Goal: Information Seeking & Learning: Find specific page/section

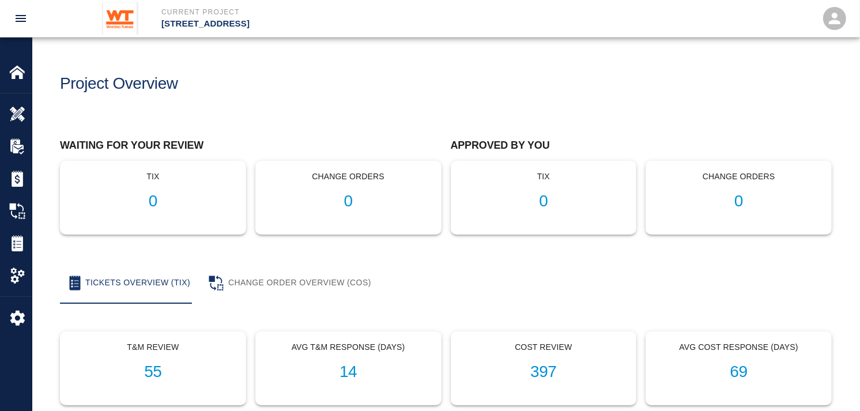
scroll to position [64, 0]
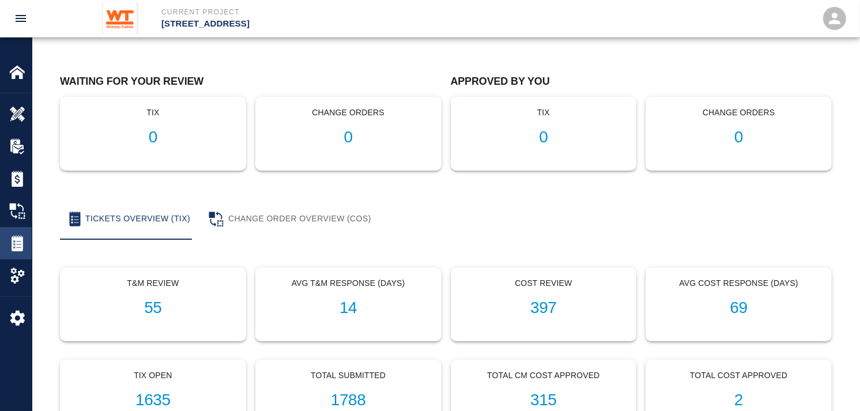
click at [13, 243] on img at bounding box center [17, 243] width 16 height 16
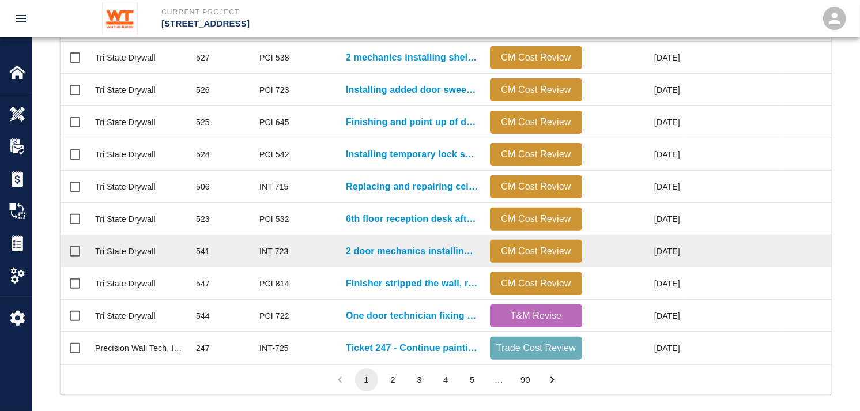
scroll to position [617, 0]
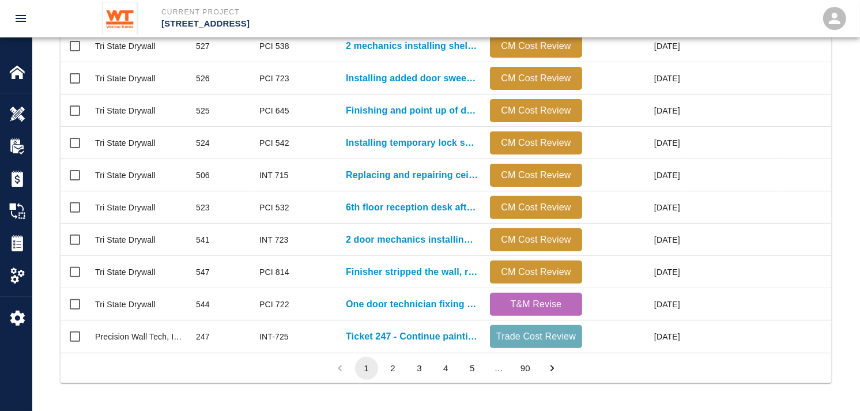
click at [382, 359] on li "2" at bounding box center [393, 368] width 27 height 23
click at [396, 367] on button "2" at bounding box center [393, 368] width 23 height 23
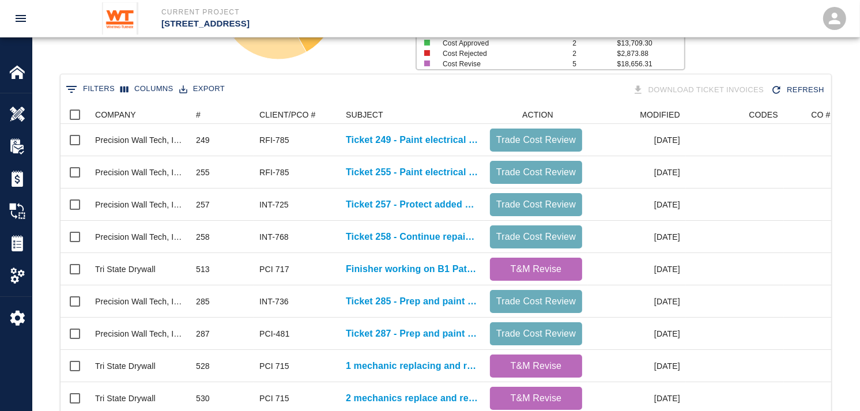
scroll to position [105, 0]
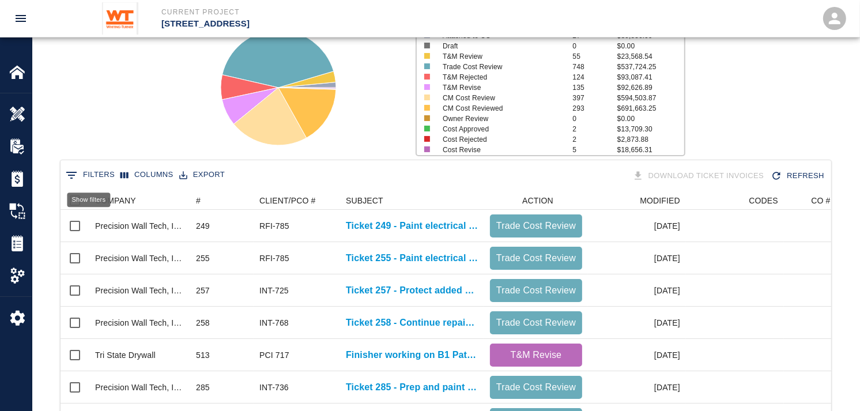
click at [84, 174] on button "0 Filters" at bounding box center [90, 175] width 55 height 18
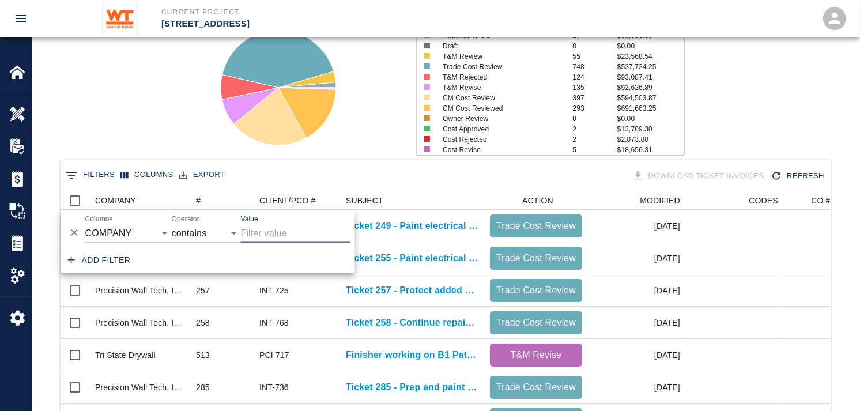
click at [281, 235] on input "Value" at bounding box center [296, 233] width 110 height 18
type input "395"
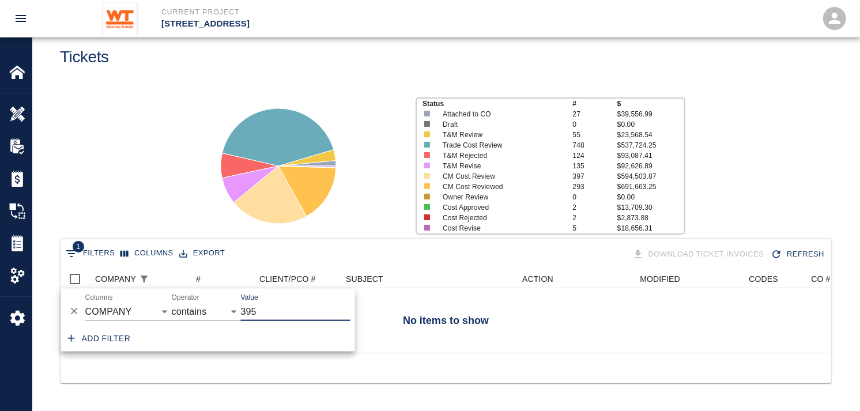
scroll to position [82, 761]
click at [494, 277] on div "ACTION" at bounding box center [529, 279] width 78 height 18
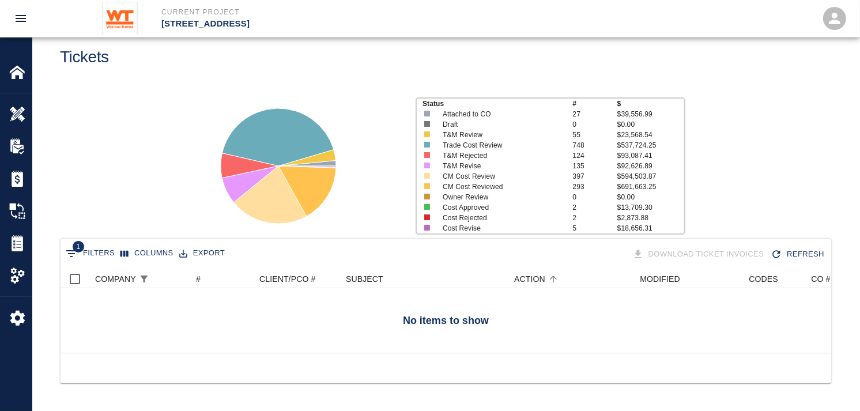
click at [93, 244] on button "1 Filters" at bounding box center [90, 253] width 55 height 18
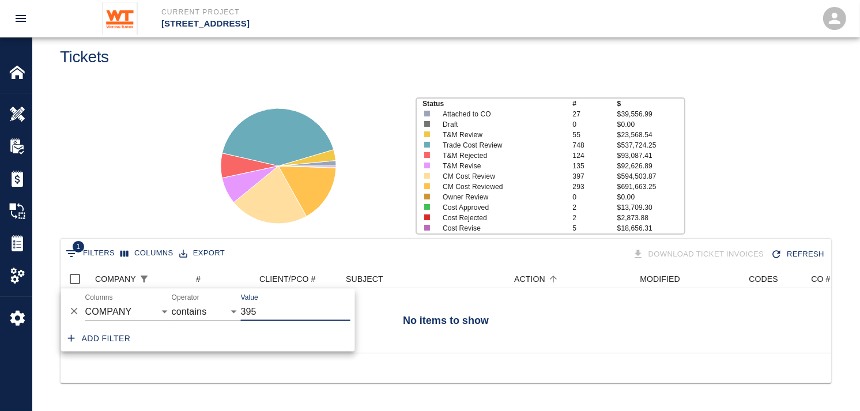
click at [263, 303] on input "395" at bounding box center [296, 312] width 110 height 18
type input "3"
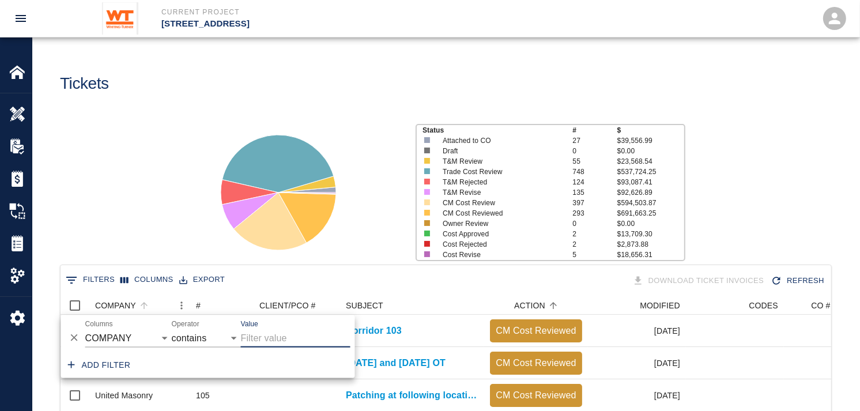
scroll to position [10, 10]
click at [151, 303] on div "COMPANY" at bounding box center [134, 305] width 78 height 18
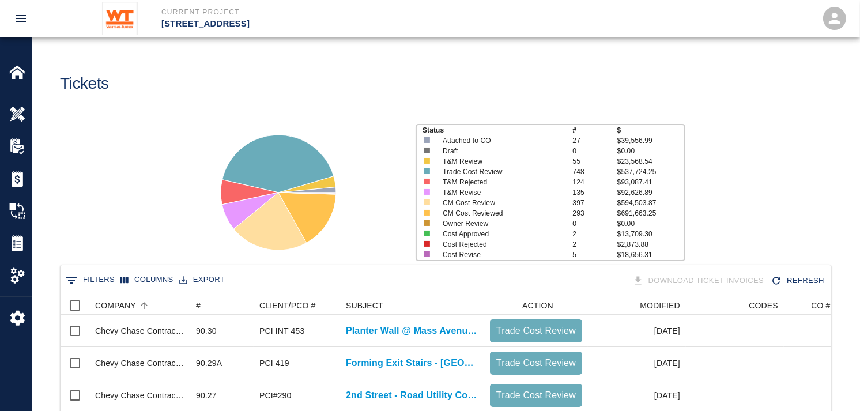
click at [104, 285] on button "0 Filters" at bounding box center [90, 280] width 55 height 18
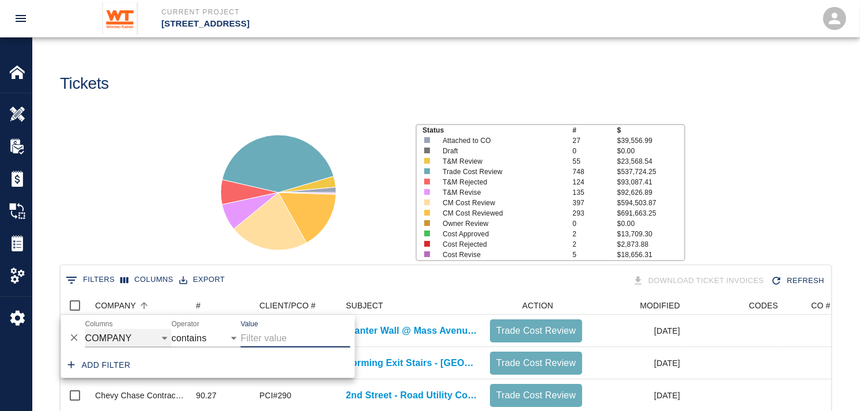
click at [144, 338] on select "COMPANY ID # CLIENT/PCO # SUBJECT DESCRIPTION ACTION WORK MODIFIED CREATED CODE…" at bounding box center [128, 338] width 86 height 18
click at [85, 329] on select "COMPANY ID # CLIENT/PCO # SUBJECT DESCRIPTION ACTION WORK MODIFIED CREATED CODE…" at bounding box center [128, 338] width 86 height 18
select select "number"
select select "="
click at [284, 339] on input "Value" at bounding box center [296, 338] width 110 height 18
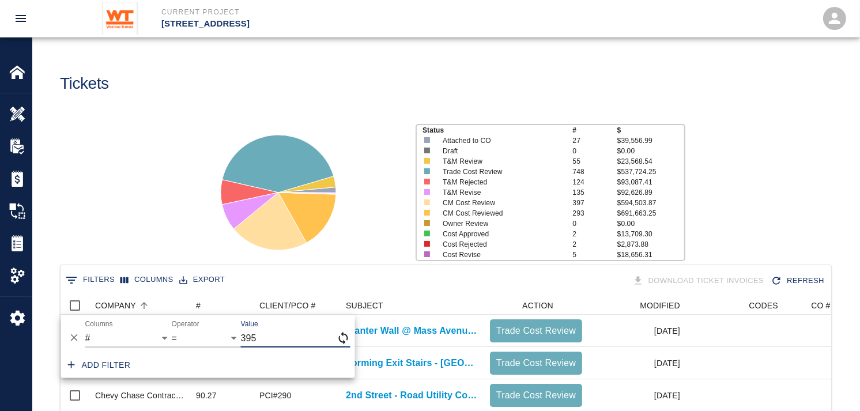
type input "395"
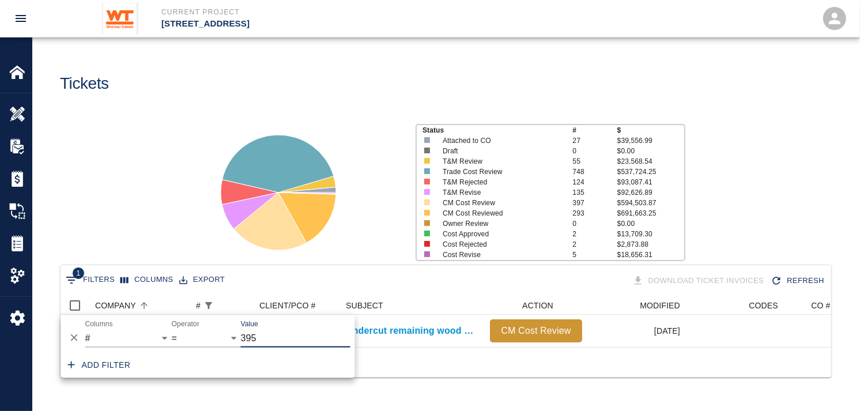
scroll to position [50, 761]
click at [338, 273] on div "1 Filters Columns Export Download Ticket Invoices Refresh" at bounding box center [446, 281] width 766 height 20
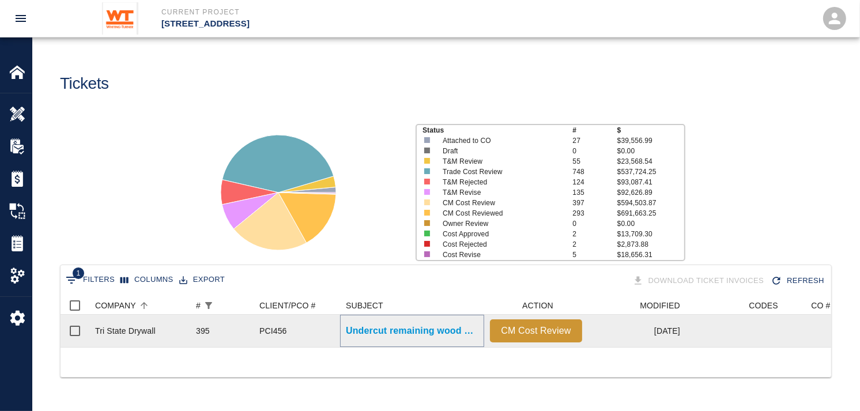
click at [406, 330] on p "Undercut remaining wood doors on 8th floor installed in S...." at bounding box center [412, 331] width 133 height 14
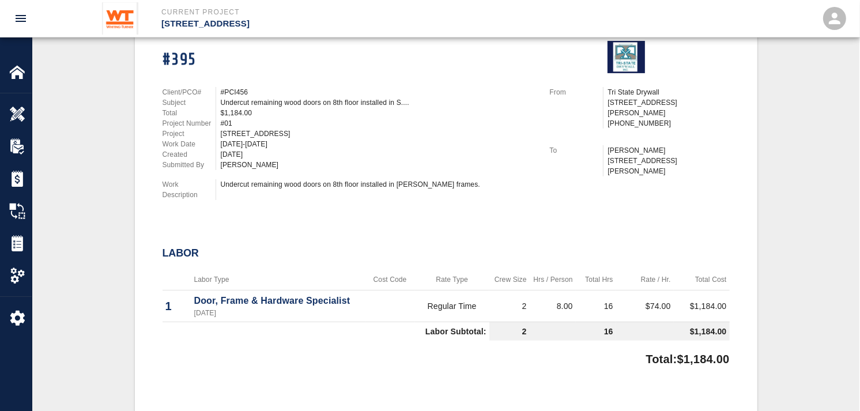
scroll to position [256, 0]
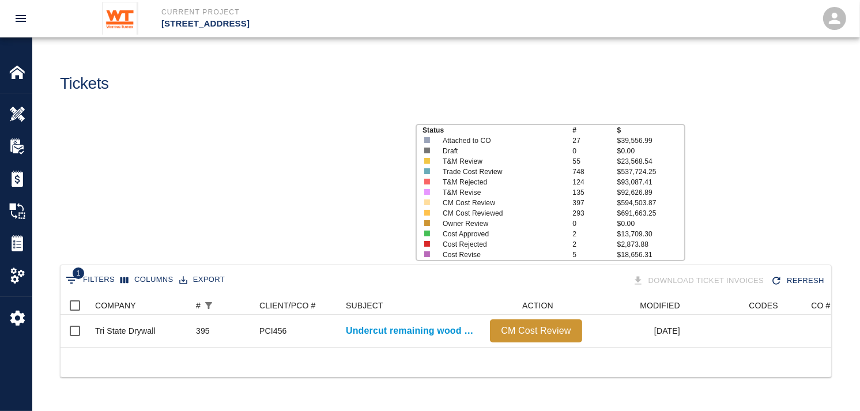
scroll to position [50, 761]
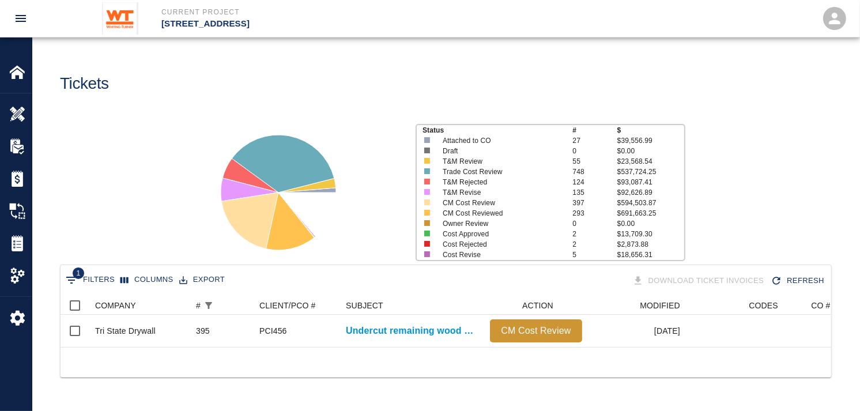
click at [93, 281] on button "1 Filters" at bounding box center [90, 280] width 55 height 18
select select "number"
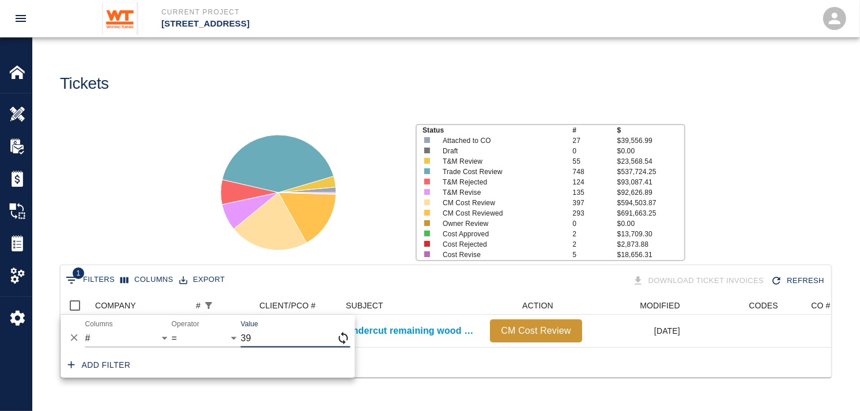
type input "3"
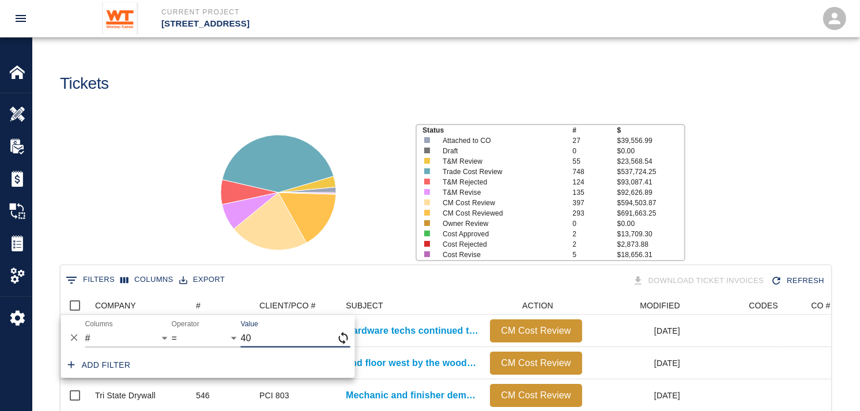
scroll to position [664, 761]
type input "408"
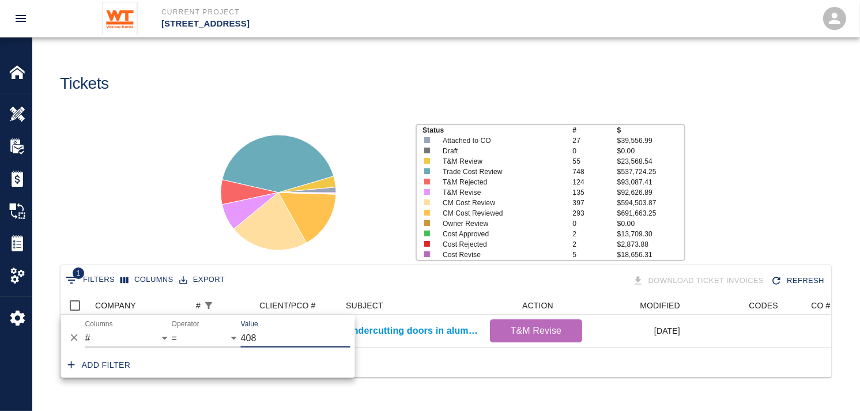
scroll to position [50, 761]
click at [378, 261] on div at bounding box center [301, 187] width 209 height 153
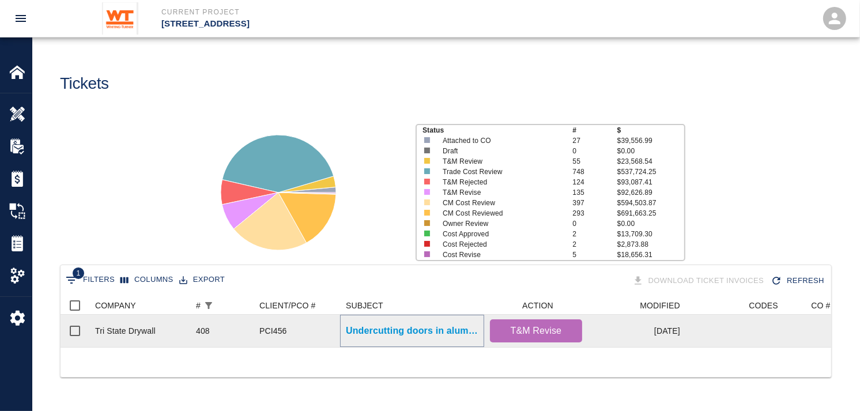
click at [393, 335] on p "Undercutting doors in aluminum frames on 6th floor" at bounding box center [412, 331] width 133 height 14
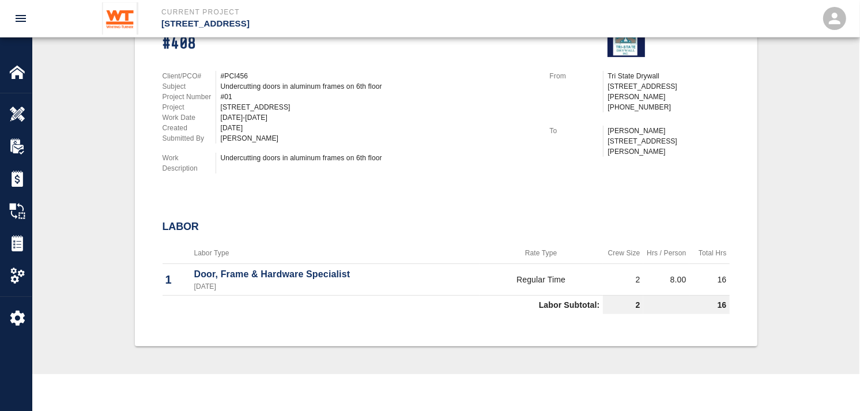
scroll to position [248, 0]
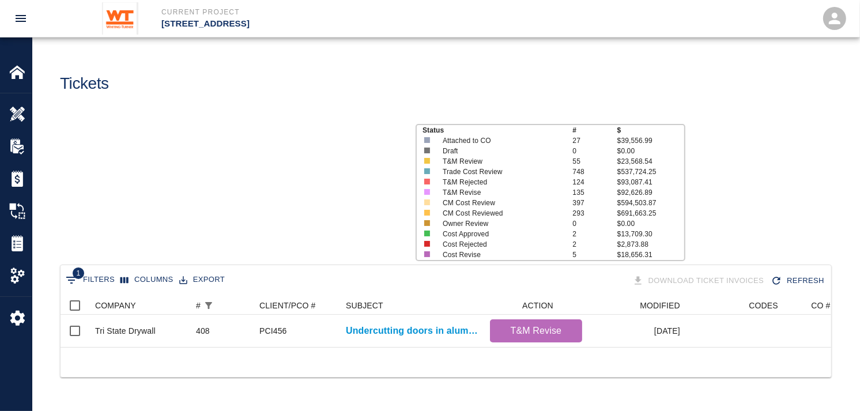
scroll to position [50, 761]
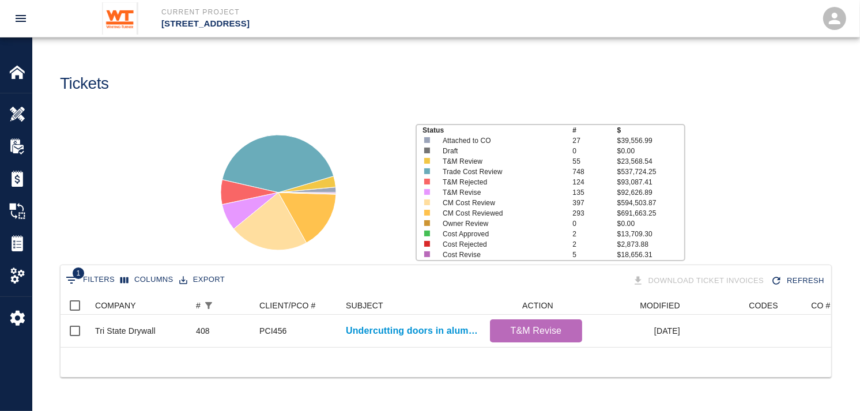
click at [88, 278] on button "1 Filters" at bounding box center [90, 280] width 55 height 18
select select "number"
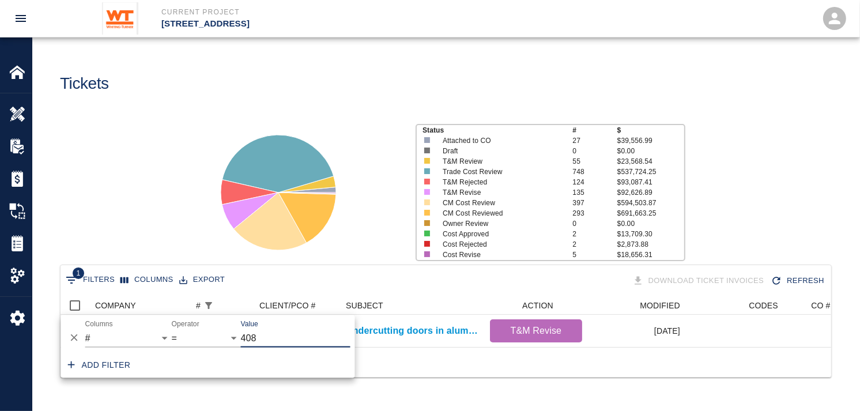
click at [273, 335] on input "408" at bounding box center [296, 338] width 110 height 18
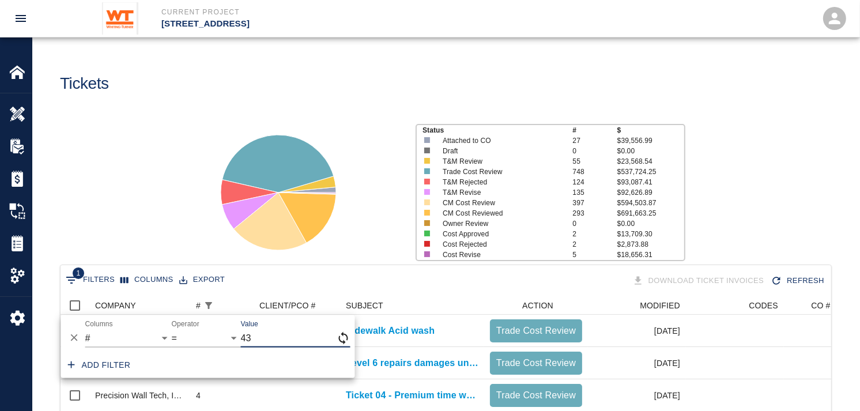
scroll to position [405, 761]
type input "438"
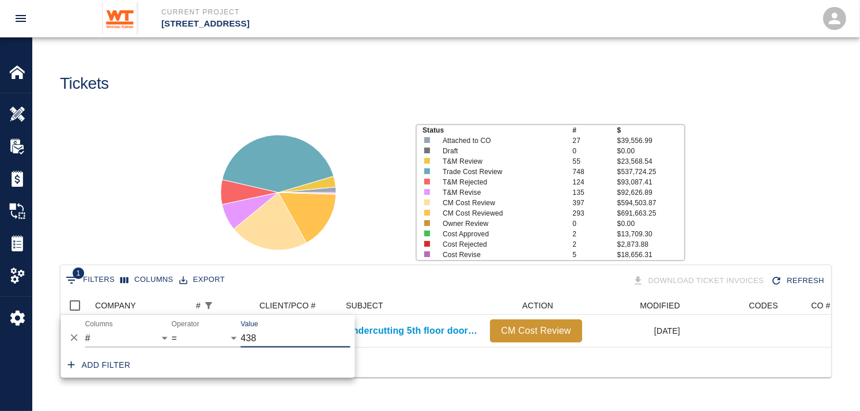
scroll to position [50, 761]
click at [459, 213] on p "CM Cost Reviewed" at bounding box center [501, 213] width 117 height 10
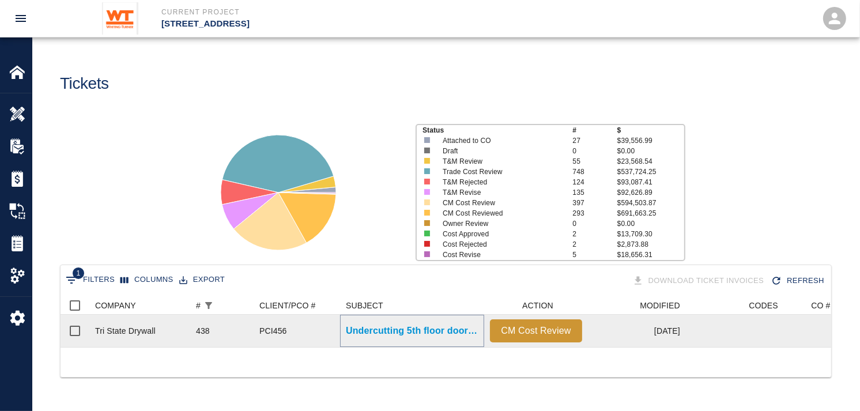
click at [411, 335] on p "Undercutting 5th floor doors 5047B, 5048B, 5049B, 5054B, 5055B, 5059B." at bounding box center [412, 331] width 133 height 14
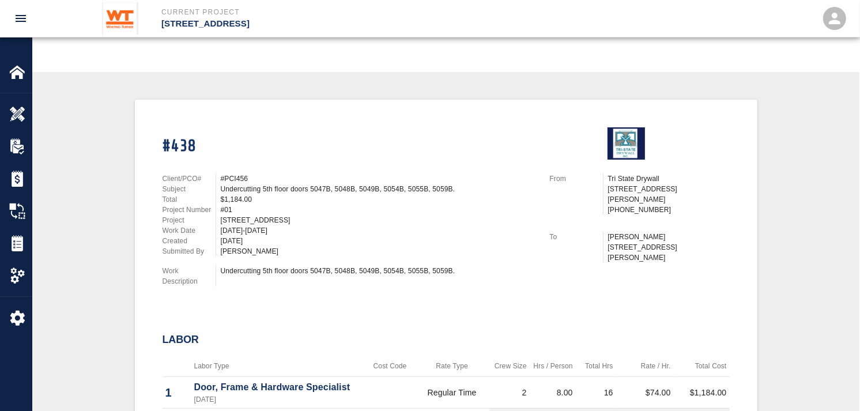
scroll to position [256, 0]
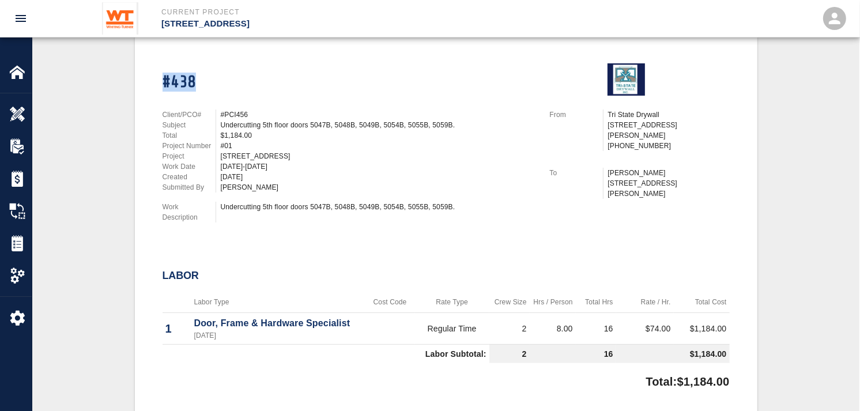
drag, startPoint x: 164, startPoint y: 77, endPoint x: 193, endPoint y: 81, distance: 29.0
click at [193, 81] on h1 "#438" at bounding box center [350, 83] width 374 height 20
drag, startPoint x: 193, startPoint y: 81, endPoint x: 257, endPoint y: 90, distance: 64.6
click at [257, 90] on div "#438" at bounding box center [342, 73] width 387 height 46
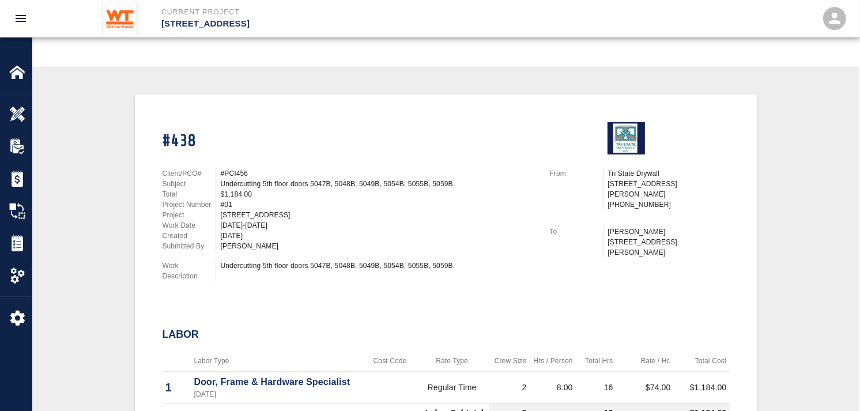
scroll to position [128, 0]
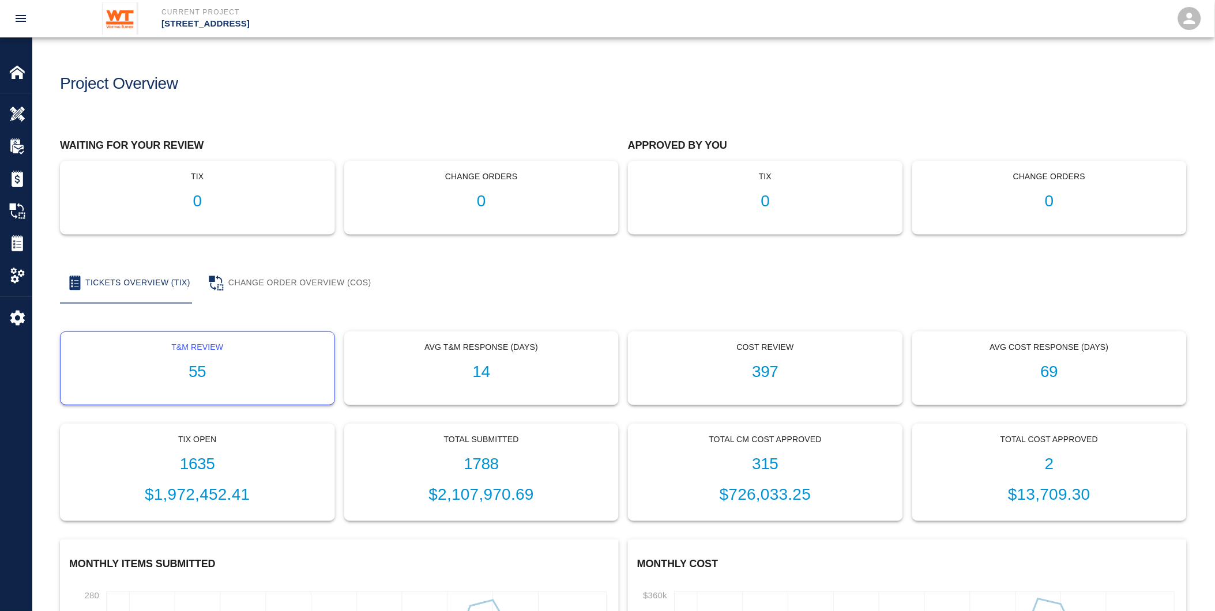
click at [228, 381] on h1 "55" at bounding box center [197, 372] width 255 height 19
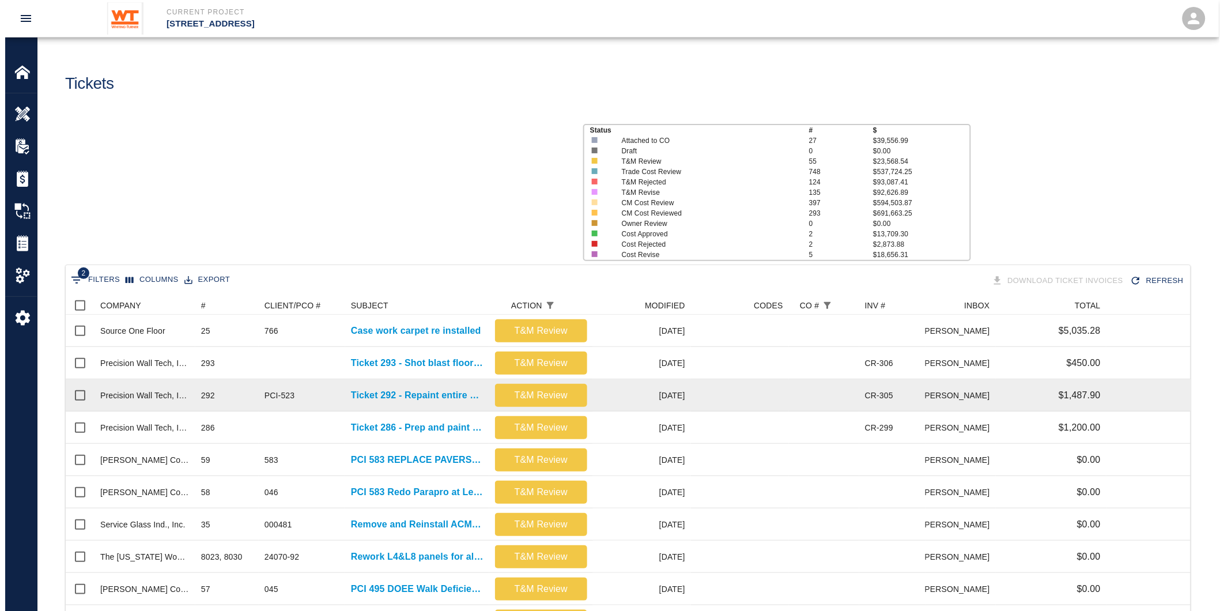
scroll to position [654, 1116]
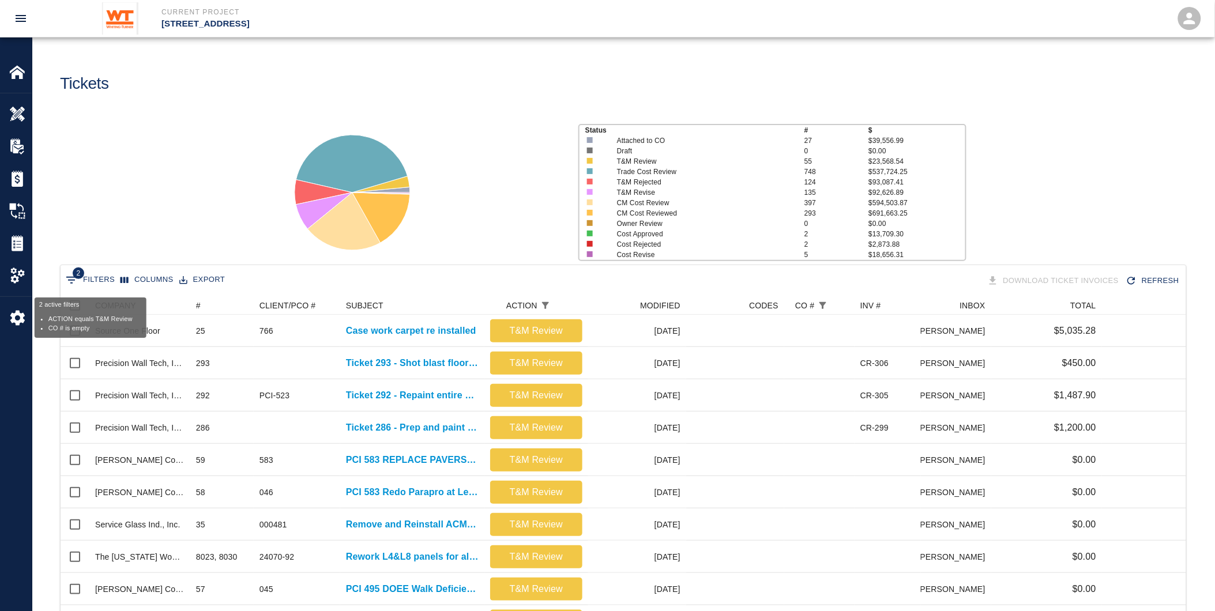
click at [101, 281] on button "2 Filters" at bounding box center [90, 280] width 55 height 18
select select "action_id"
select select "equals"
select select "change_order_number"
select select "isEmpty"
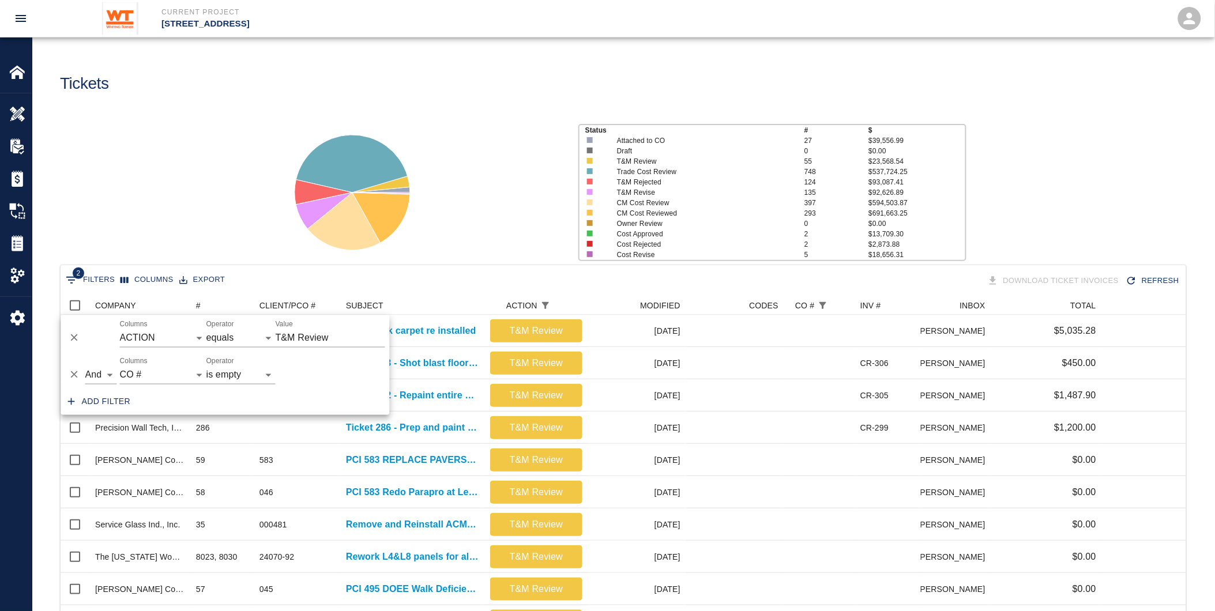
click at [163, 293] on div "2 Filters Columns Export Download Ticket Invoices Refresh" at bounding box center [623, 281] width 1125 height 32
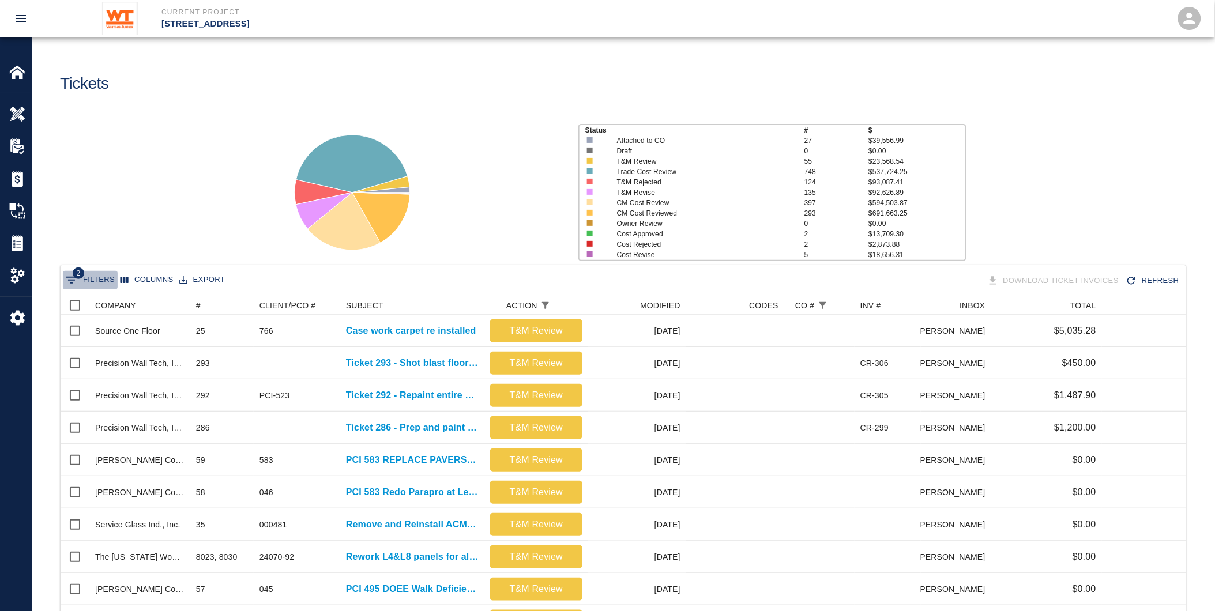
click at [100, 278] on button "2 Filters" at bounding box center [90, 280] width 55 height 18
select select "action_id"
select select "equals"
select select "change_order_number"
select select "isEmpty"
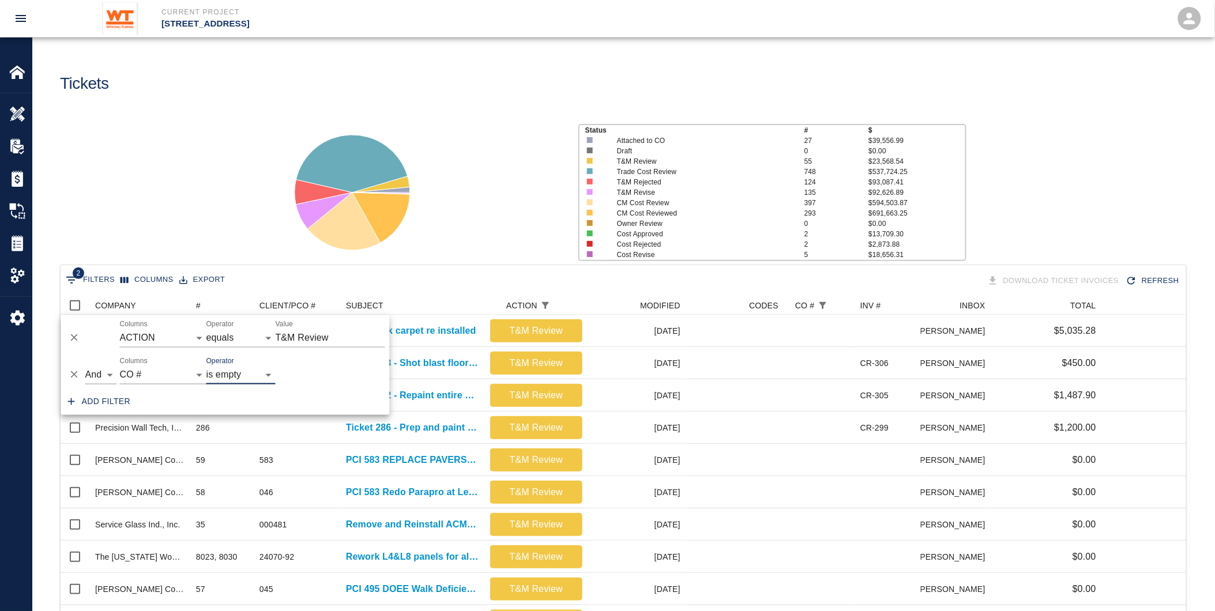
drag, startPoint x: 170, startPoint y: 353, endPoint x: 146, endPoint y: 349, distance: 24.6
click at [169, 353] on div "And Or Columns COMPANY ID # CLIENT/PCO # SUBJECT DESCRIPTION ACTION WORK MODIFI…" at bounding box center [225, 370] width 329 height 37
click at [189, 372] on select "COMPANY ID # CLIENT/PCO # SUBJECT DESCRIPTION ACTION WORK MODIFIED CREATED CODE…" at bounding box center [163, 375] width 86 height 18
click at [120, 366] on select "COMPANY ID # CLIENT/PCO # SUBJECT DESCRIPTION ACTION WORK MODIFIED CREATED CODE…" at bounding box center [163, 375] width 86 height 18
select select "number"
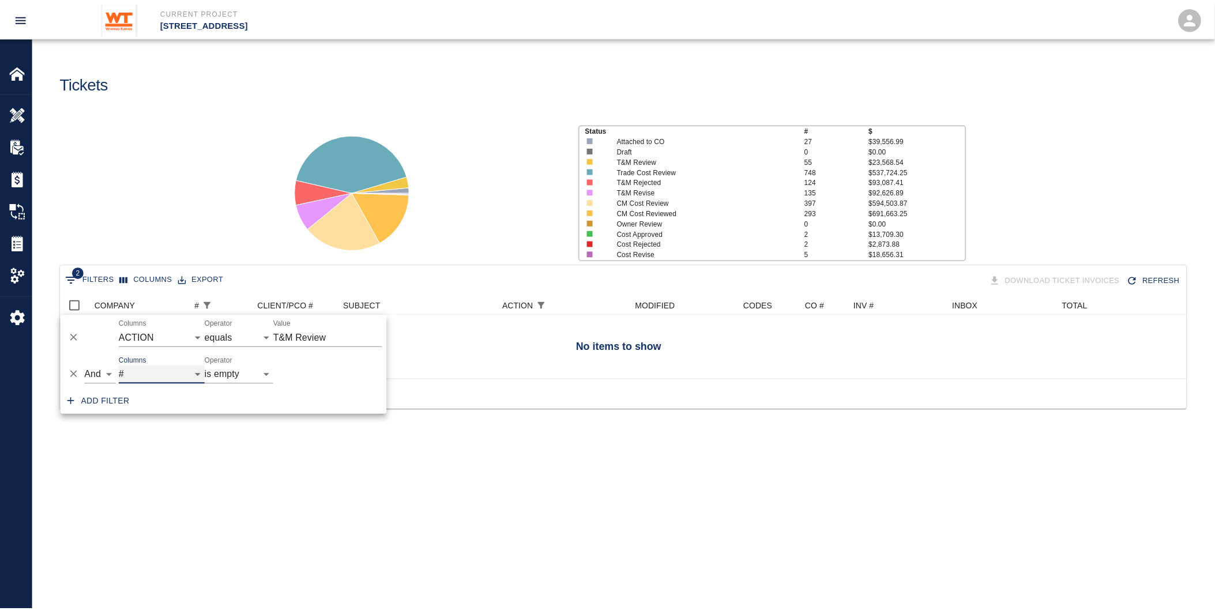
scroll to position [10, 10]
click at [320, 341] on input "T&M Review" at bounding box center [331, 338] width 110 height 18
drag, startPoint x: 337, startPoint y: 338, endPoint x: 237, endPoint y: 333, distance: 99.3
click at [237, 333] on div "And Or Columns COMPANY ID # CLIENT/PCO # SUBJECT DESCRIPTION ACTION WORK MODIFI…" at bounding box center [225, 333] width 329 height 37
click at [237, 333] on select "contains equals starts with ends with is empty is not empty is any of" at bounding box center [240, 338] width 69 height 18
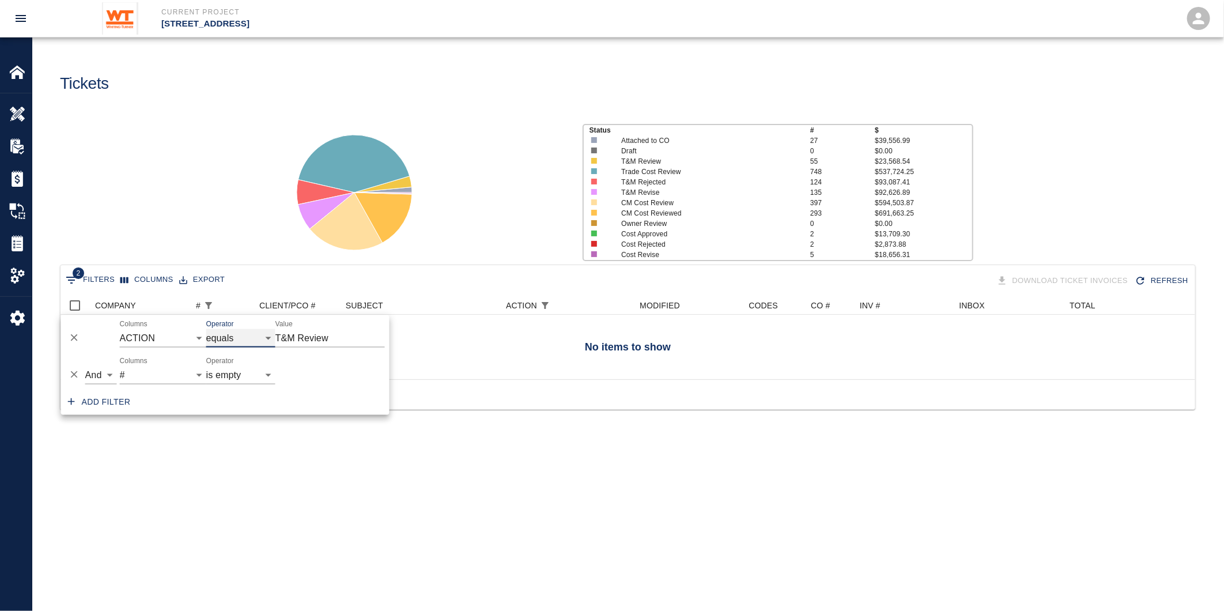
click at [237, 333] on select "contains equals starts with ends with is empty is not empty is any of" at bounding box center [240, 338] width 69 height 18
type input "81"
click at [250, 375] on select "= != > >= < <= is empty is not empty is any of" at bounding box center [240, 375] width 69 height 18
click at [206, 366] on select "= != > >= < <= is empty is not empty is any of" at bounding box center [240, 375] width 69 height 18
select select "="
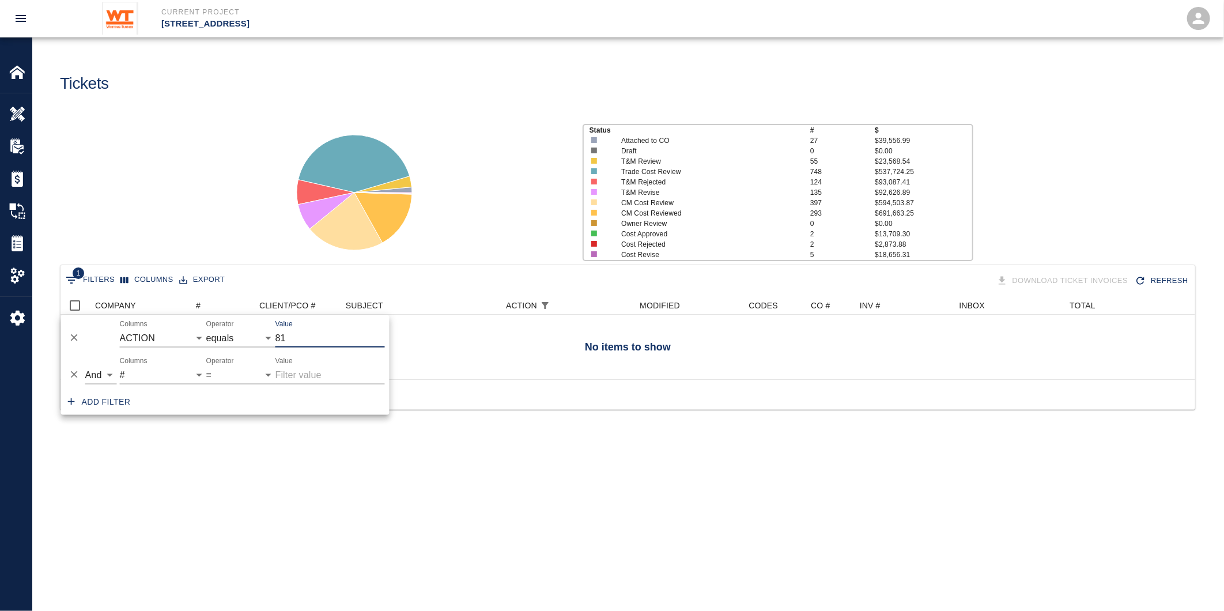
click at [312, 337] on input "81" at bounding box center [331, 338] width 110 height 18
type input "8"
click at [312, 337] on input "Value" at bounding box center [324, 338] width 96 height 18
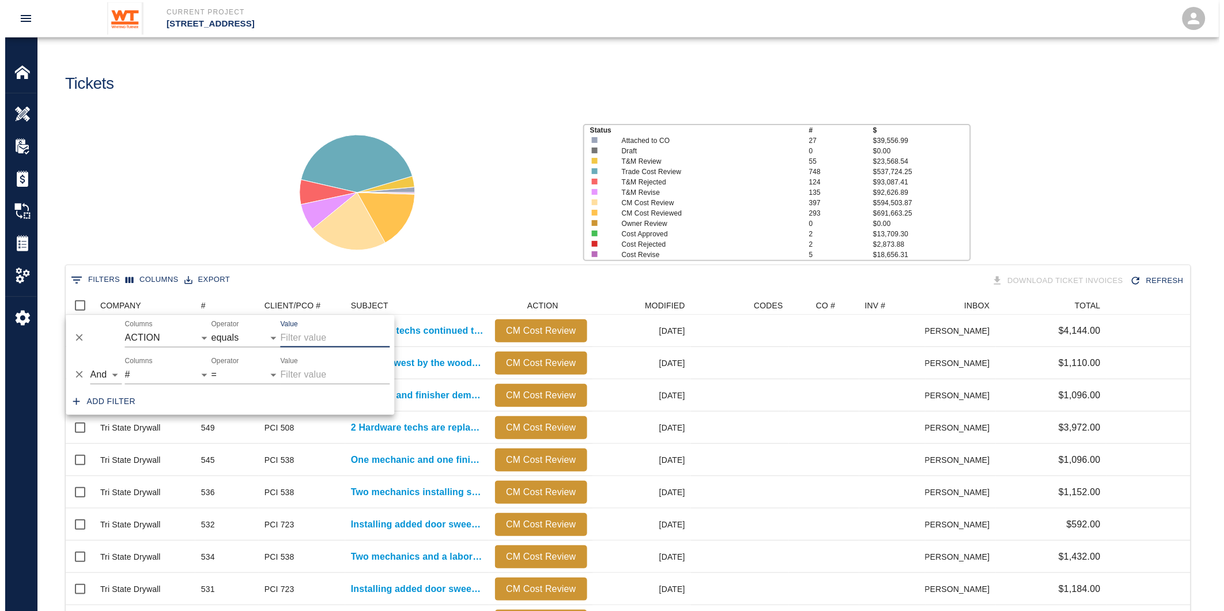
scroll to position [10, 10]
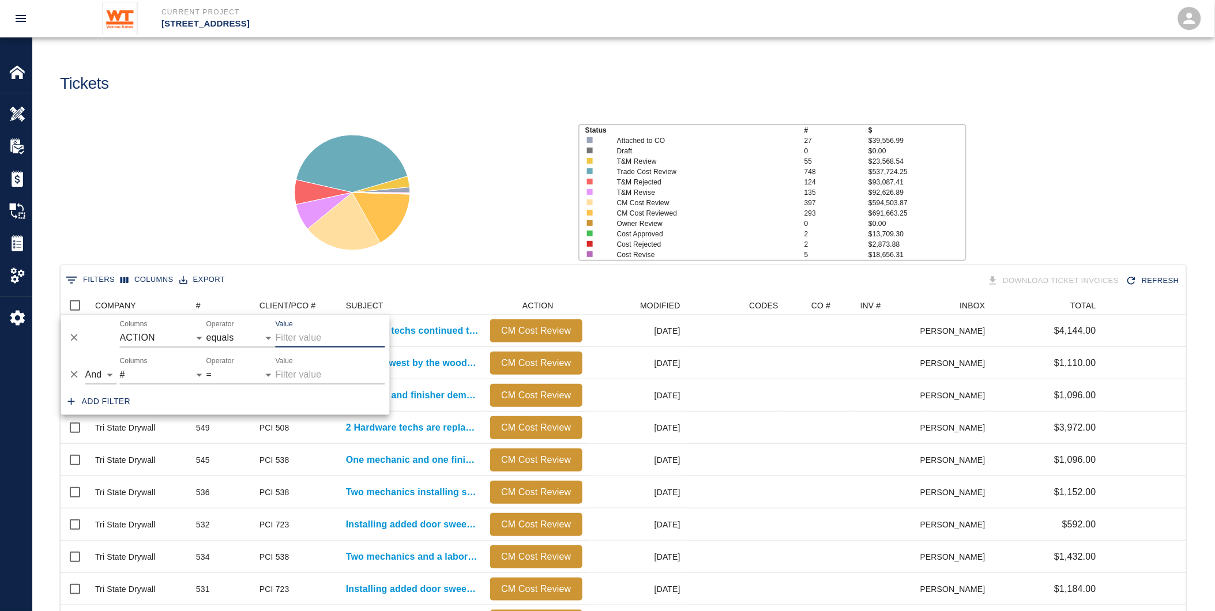
click at [327, 367] on input "Value" at bounding box center [331, 375] width 110 height 18
type input "81"
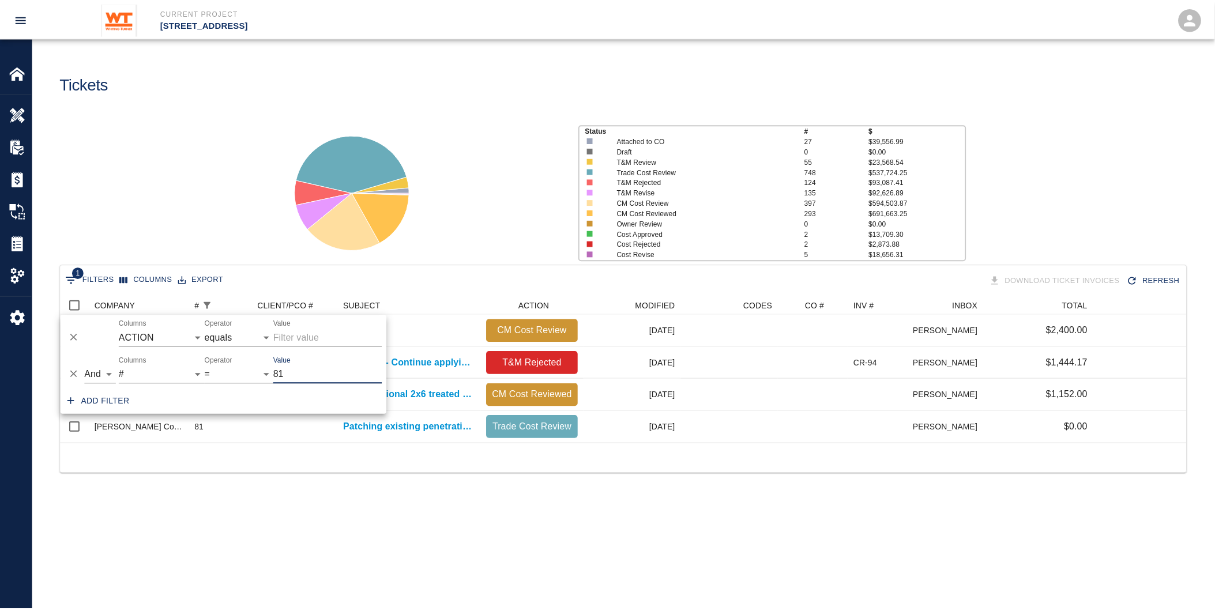
scroll to position [10, 10]
click at [442, 247] on div at bounding box center [423, 187] width 300 height 153
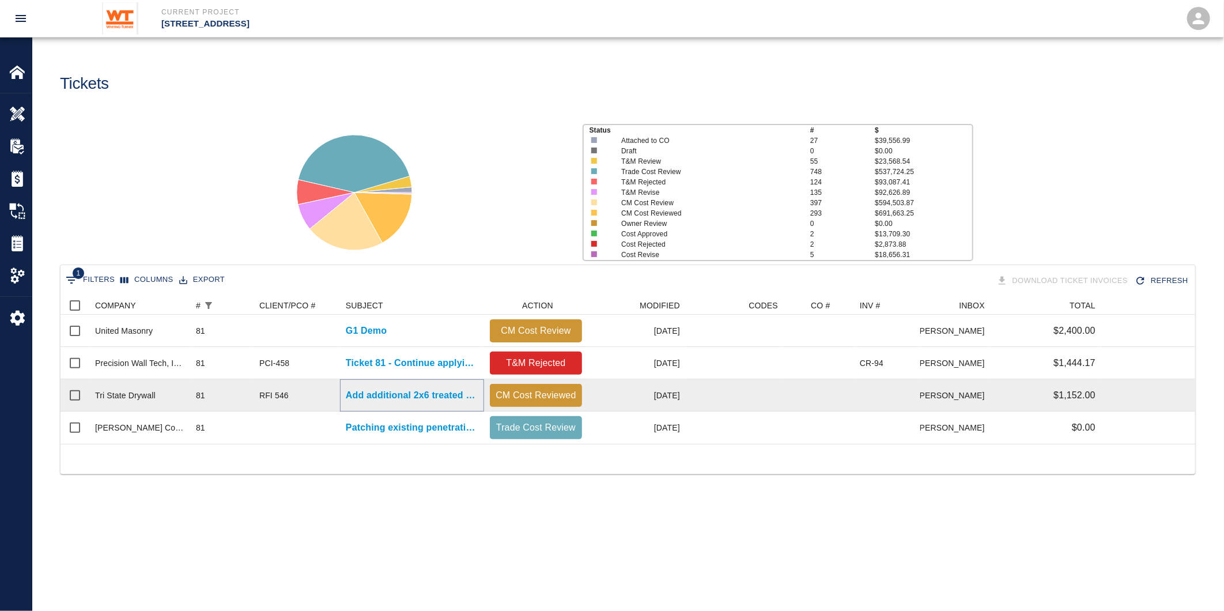
click at [401, 390] on p "Add additional 2x6 treated wood blocking to upper roof and..." at bounding box center [412, 396] width 133 height 14
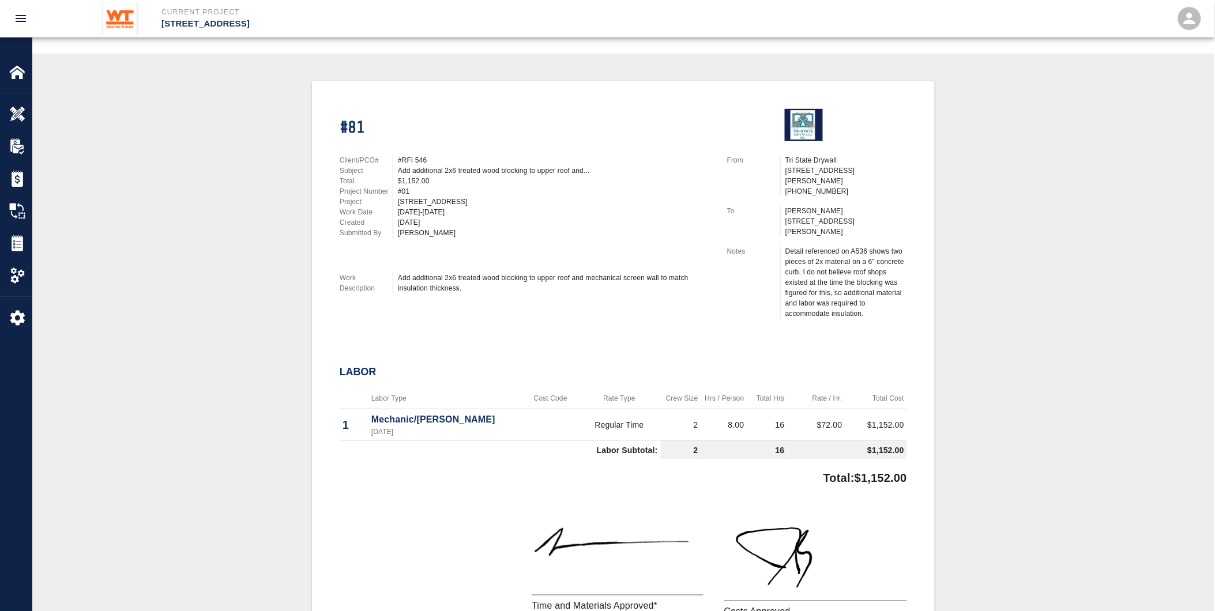
scroll to position [192, 0]
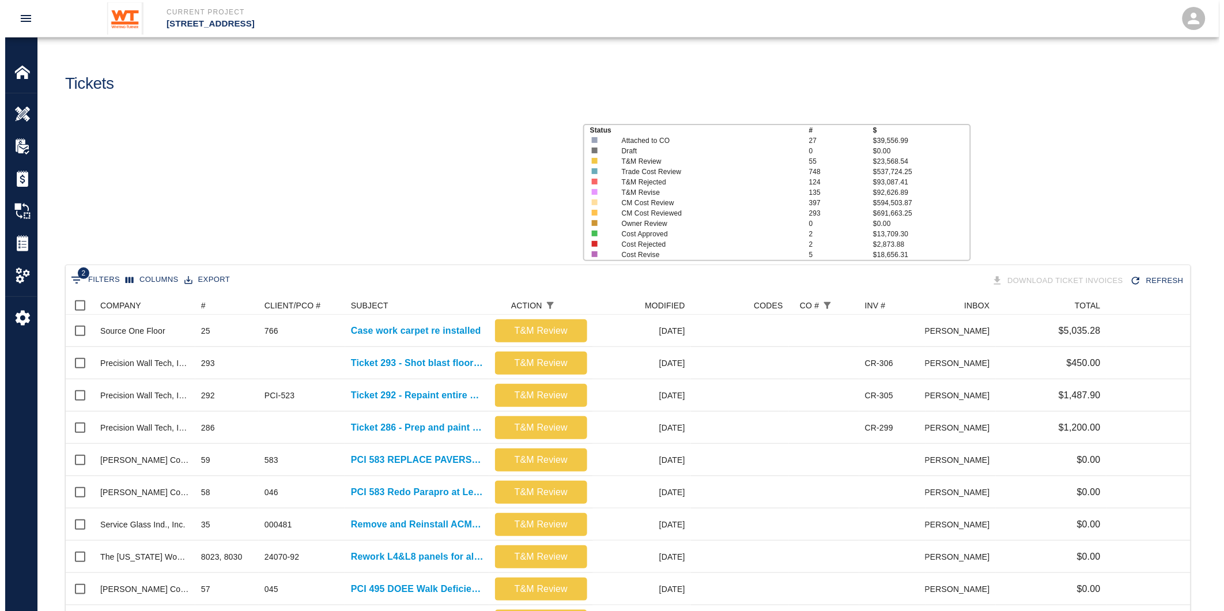
scroll to position [654, 1116]
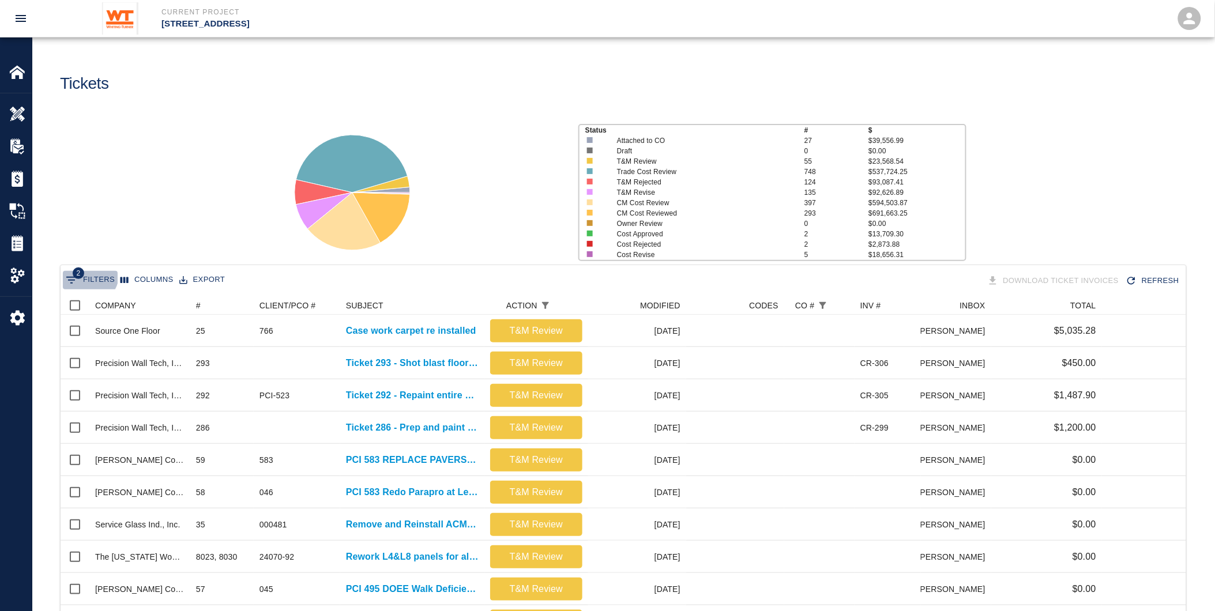
click at [84, 273] on button "2 Filters" at bounding box center [90, 280] width 55 height 18
select select "action_id"
select select "equals"
select select "change_order_number"
select select "isEmpty"
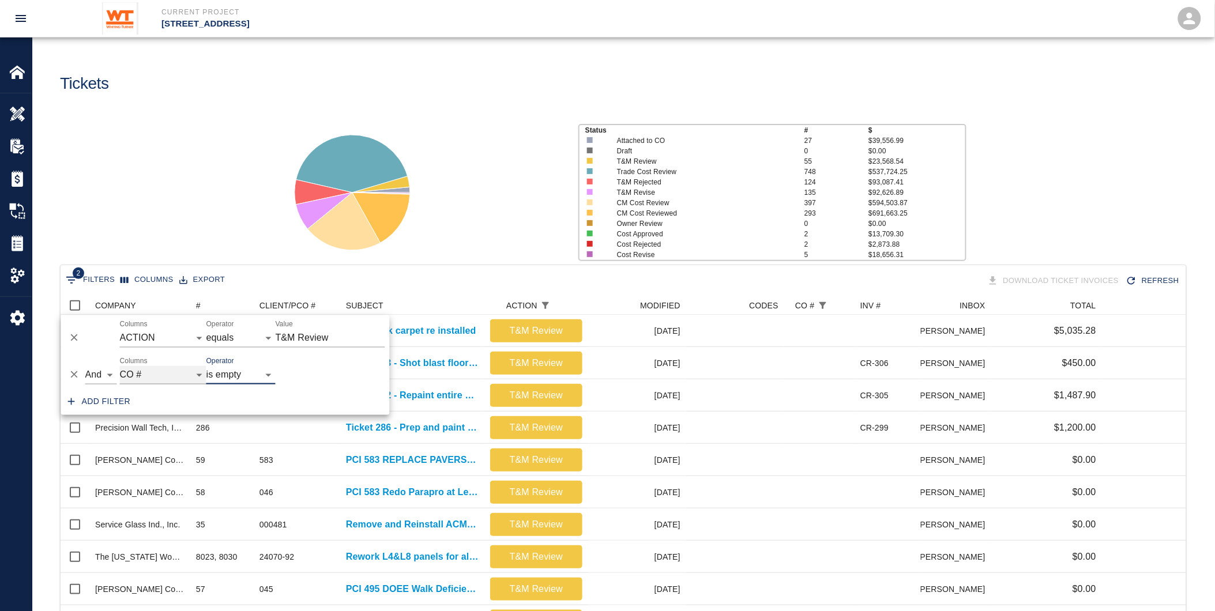
click at [164, 372] on select "COMPANY ID # CLIENT/PCO # SUBJECT DESCRIPTION ACTION WORK MODIFIED CREATED CODE…" at bounding box center [163, 375] width 86 height 18
click at [120, 366] on select "COMPANY ID # CLIENT/PCO # SUBJECT DESCRIPTION ACTION WORK MODIFIED CREATED CODE…" at bounding box center [163, 375] width 86 height 18
select select "number"
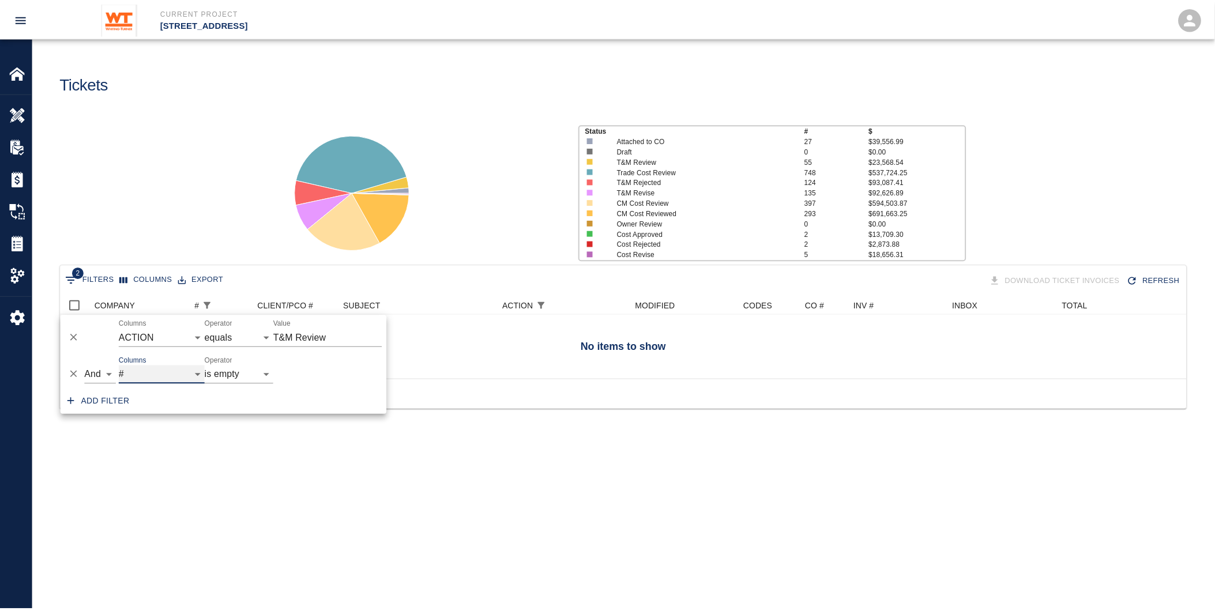
scroll to position [10, 10]
click at [266, 381] on select "= != > >= < <= is empty is not empty is any of" at bounding box center [240, 375] width 69 height 18
click at [206, 366] on select "= != > >= < <= is empty is not empty is any of" at bounding box center [240, 375] width 69 height 18
select select "="
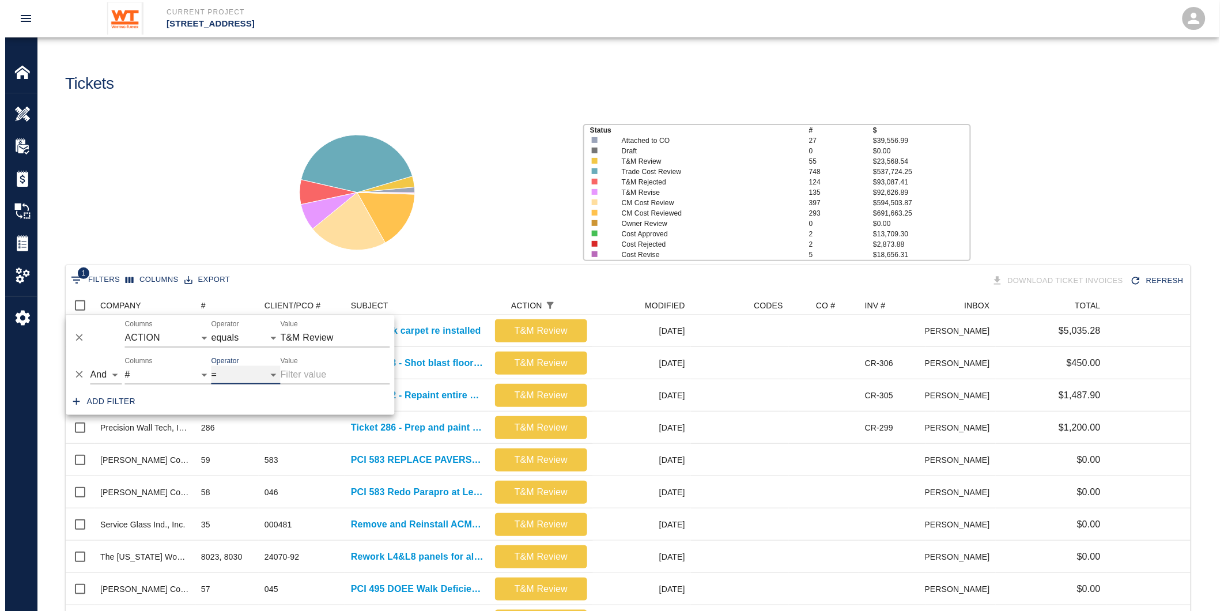
scroll to position [10, 10]
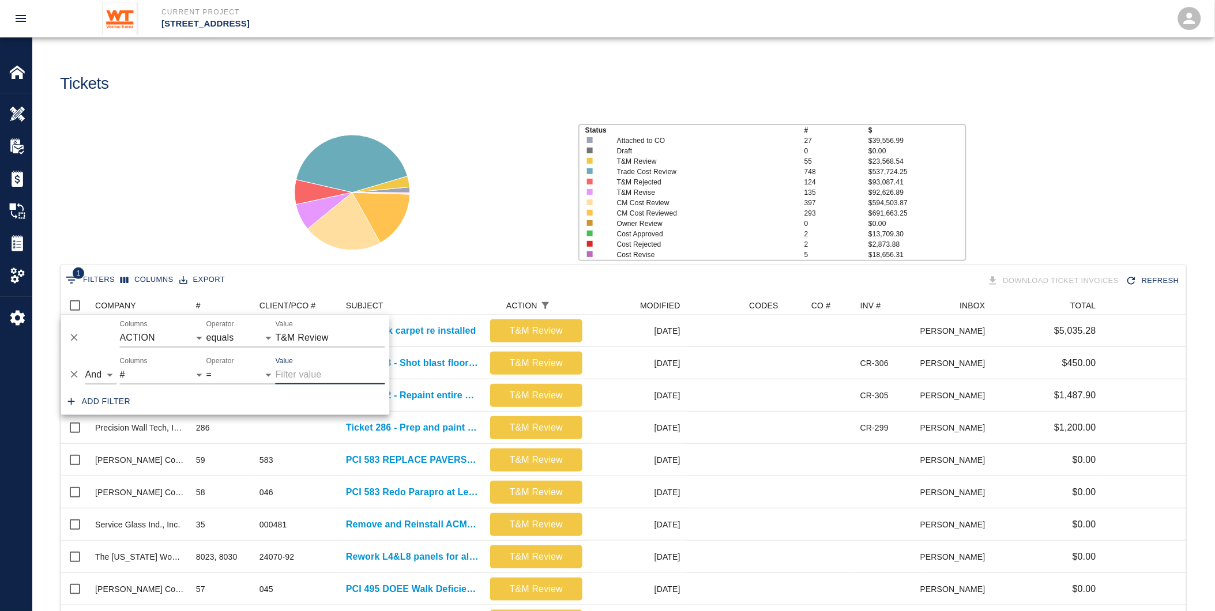
click at [319, 376] on input "Value" at bounding box center [331, 375] width 110 height 18
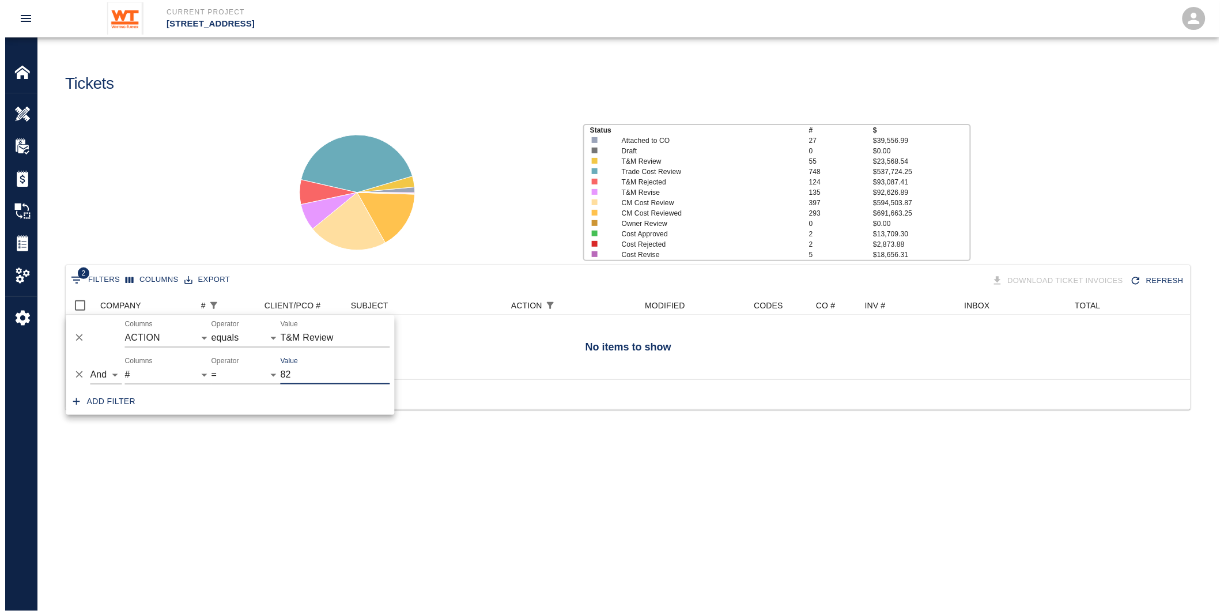
scroll to position [10, 10]
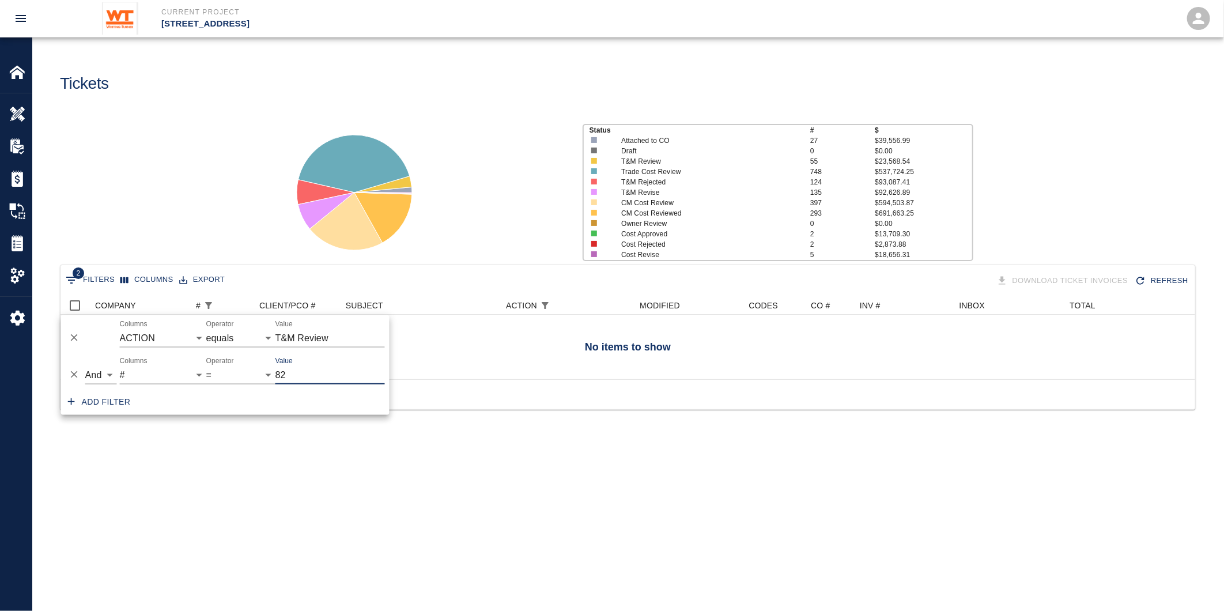
type input "82"
click at [345, 341] on input "T&M Review" at bounding box center [331, 338] width 110 height 18
drag, startPoint x: 345, startPoint y: 341, endPoint x: 216, endPoint y: 337, distance: 128.6
click at [216, 337] on div "And Or Columns COMPANY ID # CLIENT/PCO # SUBJECT DESCRIPTION ACTION WORK MODIFI…" at bounding box center [225, 333] width 329 height 37
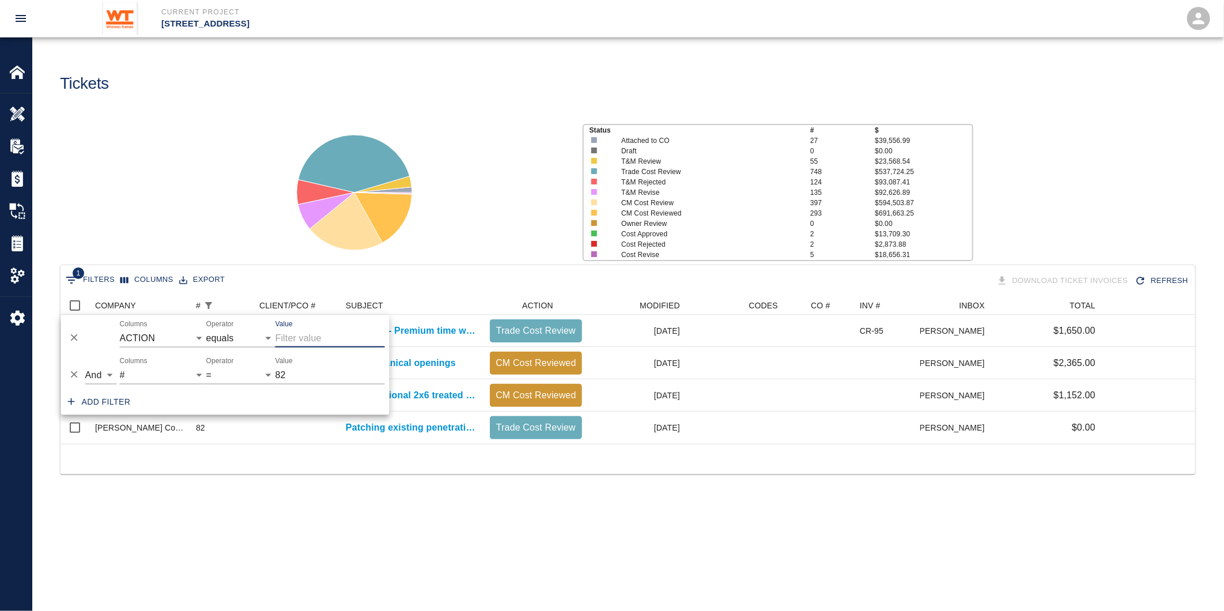
scroll to position [138, 1126]
click at [323, 375] on input "82" at bounding box center [331, 375] width 110 height 18
type input "82"
click at [318, 528] on main "Tickets Status # $ Attached to CO 27 $39,556.99 Draft 0 $0.00 T&M Review 55 $23…" at bounding box center [627, 305] width 1191 height 611
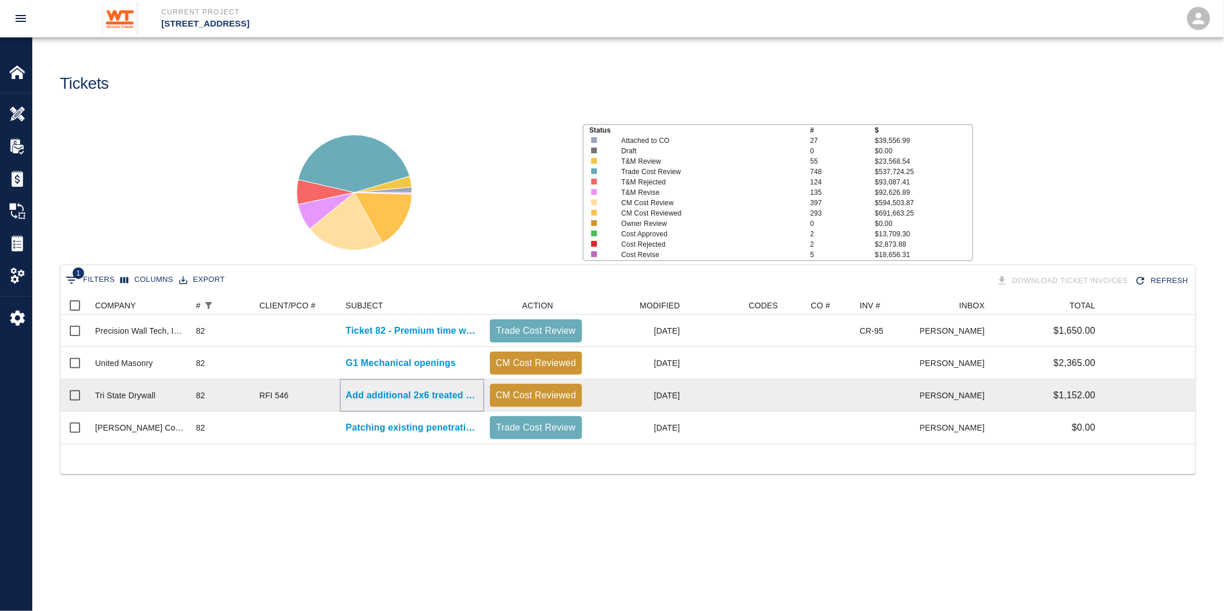
click at [399, 393] on p "Add additional 2x6 treated wood blocking to upper roof and..." at bounding box center [412, 396] width 133 height 14
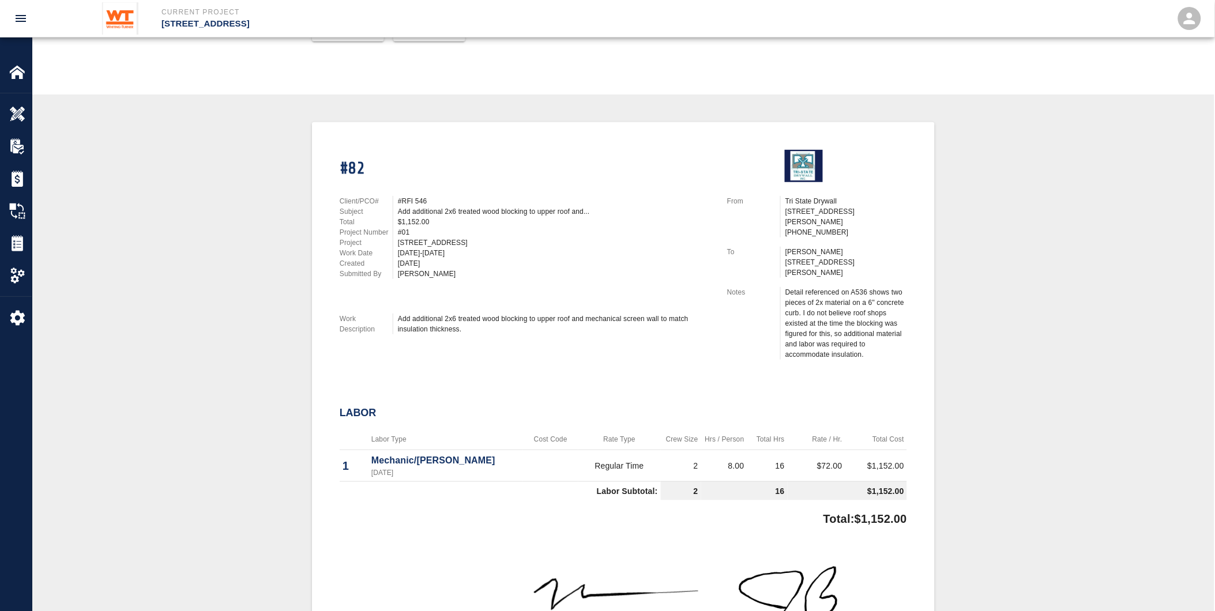
scroll to position [192, 0]
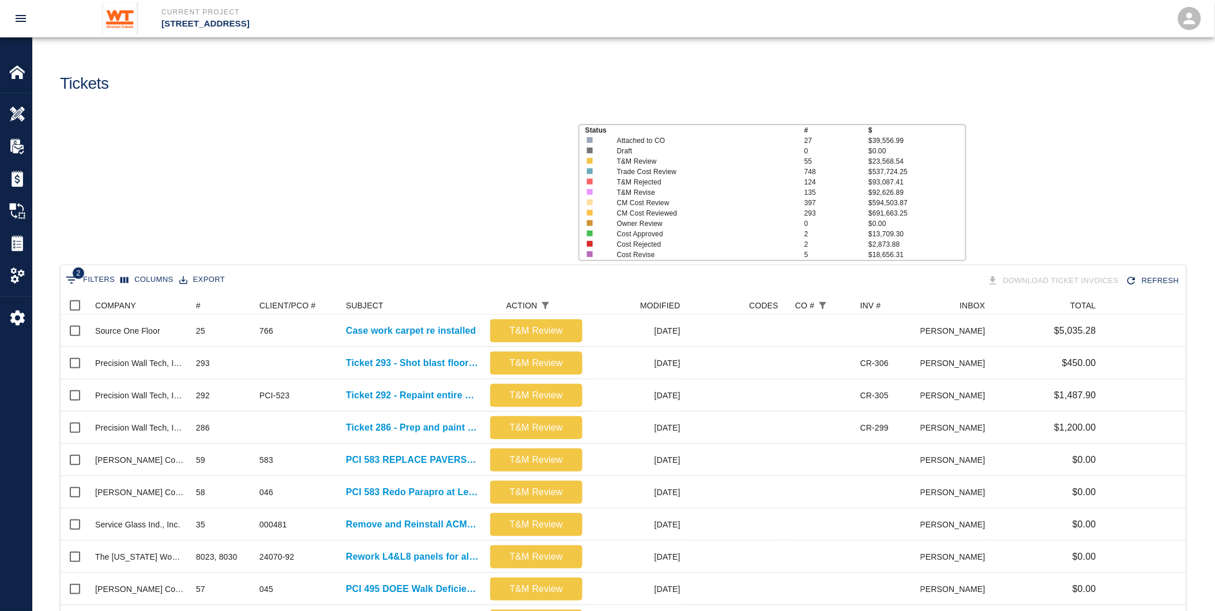
scroll to position [654, 1116]
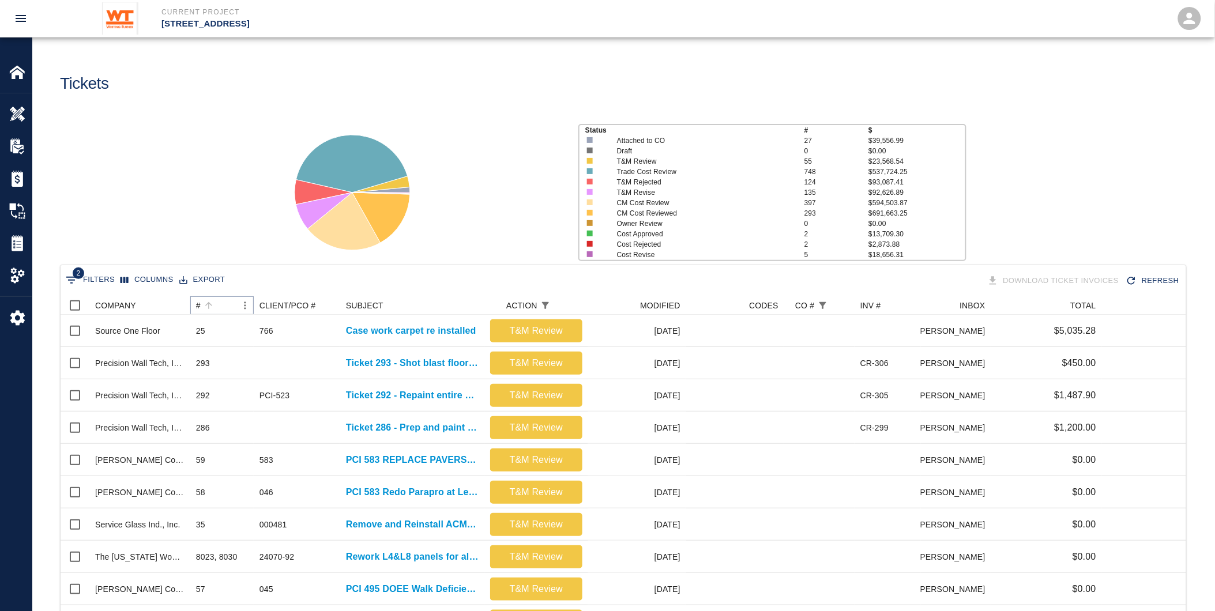
click at [201, 304] on button "Sort" at bounding box center [209, 305] width 16 height 16
click at [201, 312] on div "#" at bounding box center [209, 305] width 16 height 16
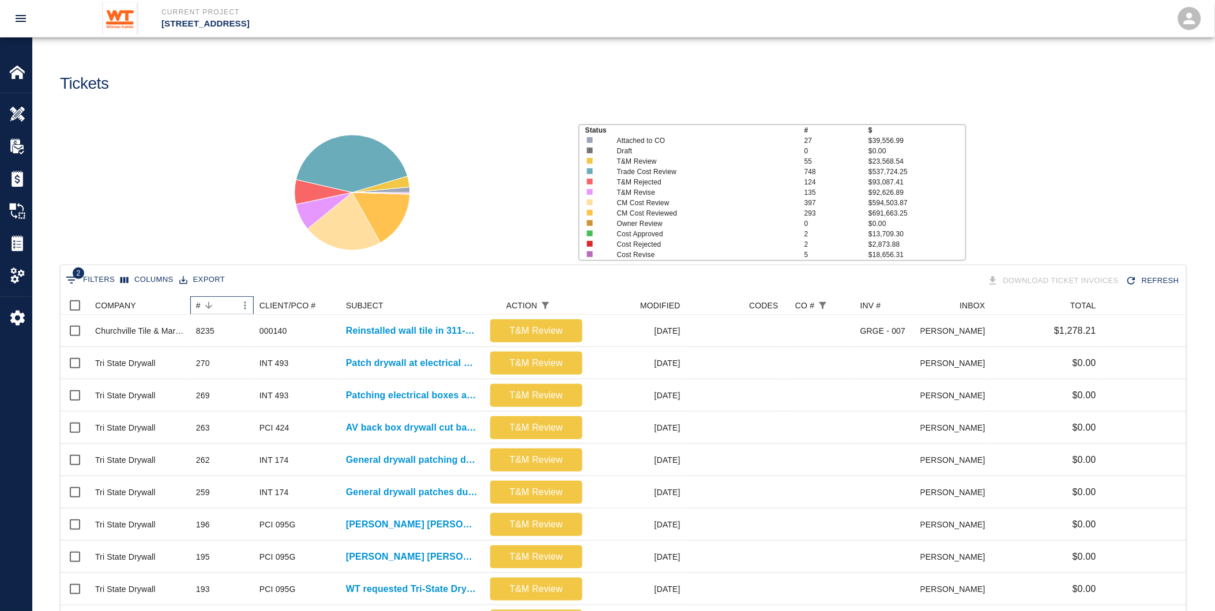
click at [201, 312] on div "#" at bounding box center [209, 305] width 16 height 16
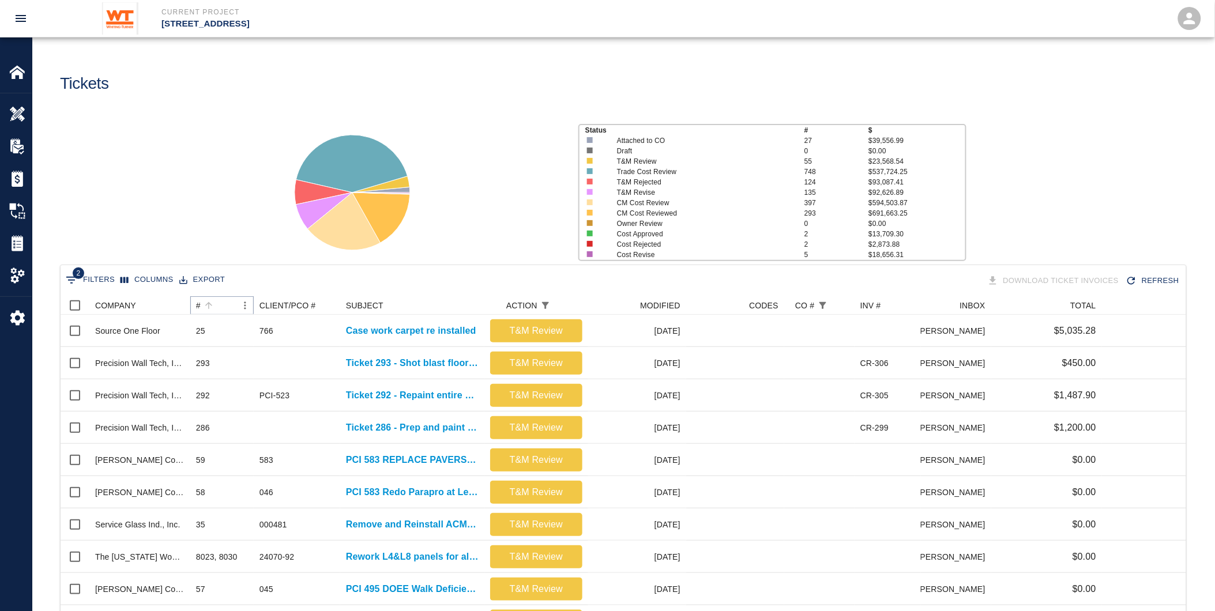
click at [209, 304] on icon "Sort" at bounding box center [208, 305] width 7 height 7
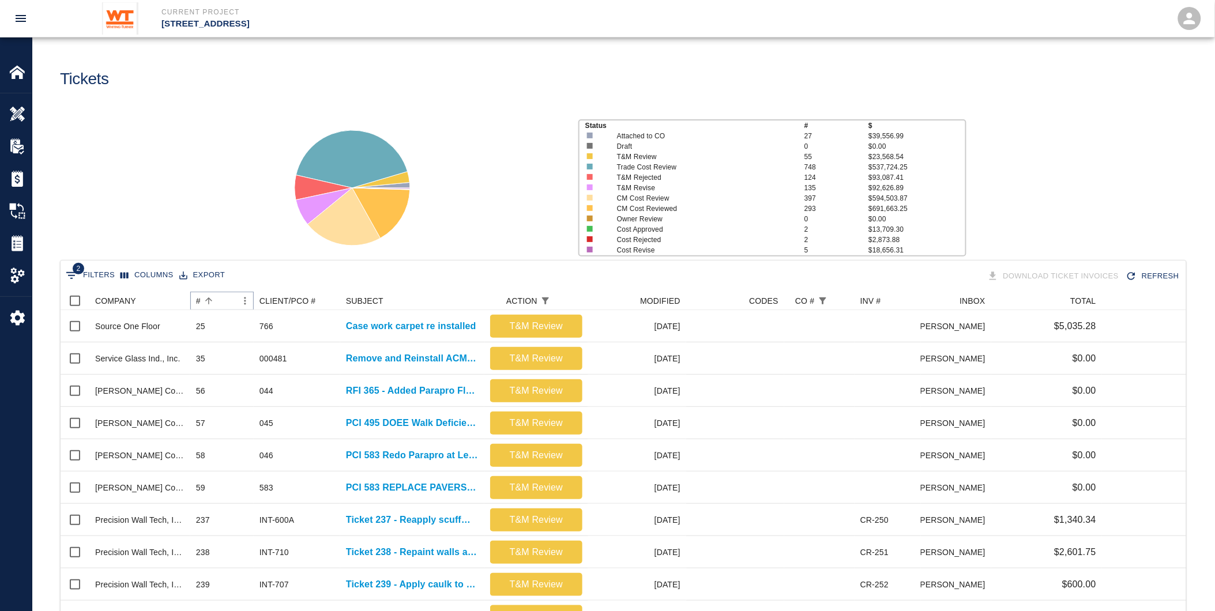
scroll to position [0, 0]
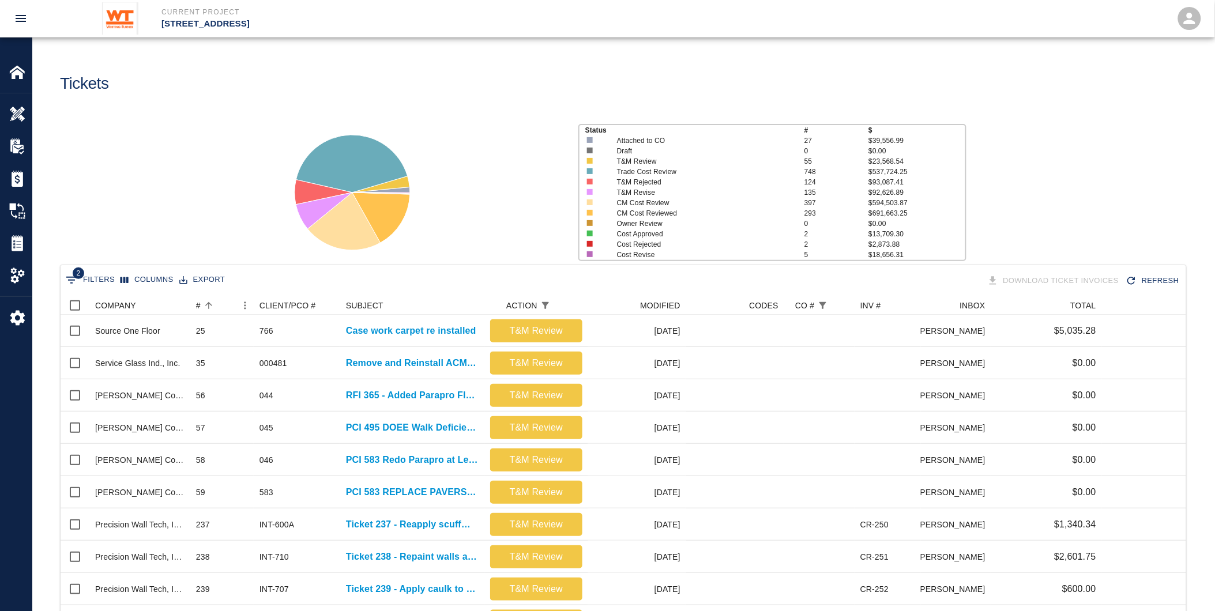
click at [100, 275] on button "2 Filters" at bounding box center [90, 280] width 55 height 18
select select "action_id"
select select "equals"
select select "change_order_number"
select select "isEmpty"
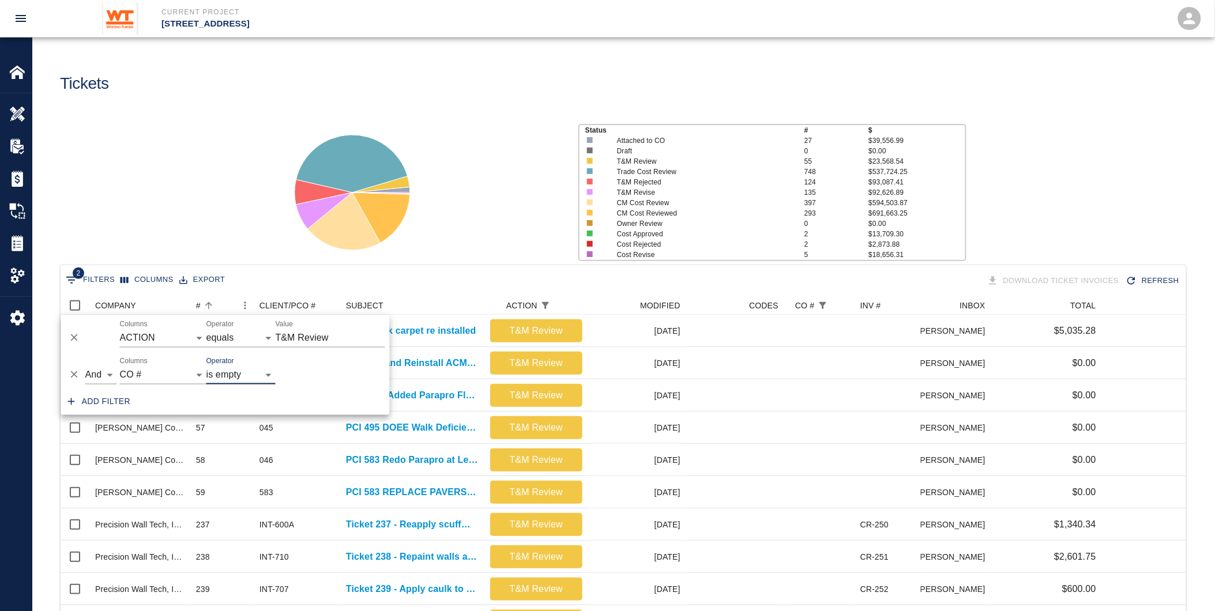
click at [77, 341] on icon "Delete" at bounding box center [75, 338] width 12 height 12
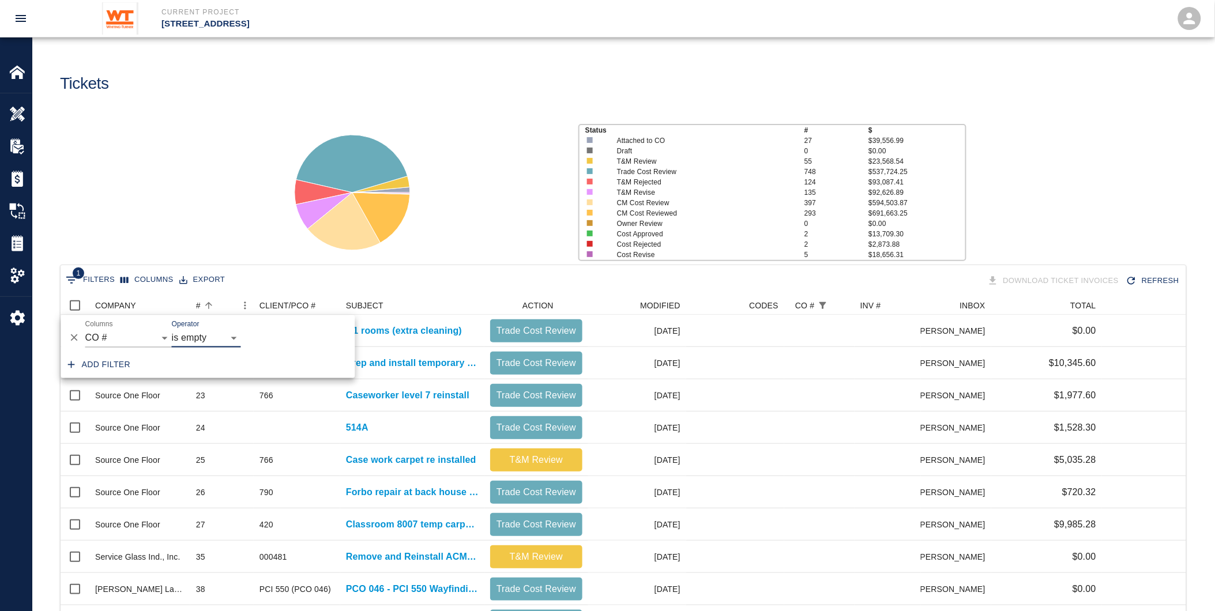
click at [78, 336] on icon "Delete" at bounding box center [75, 338] width 12 height 12
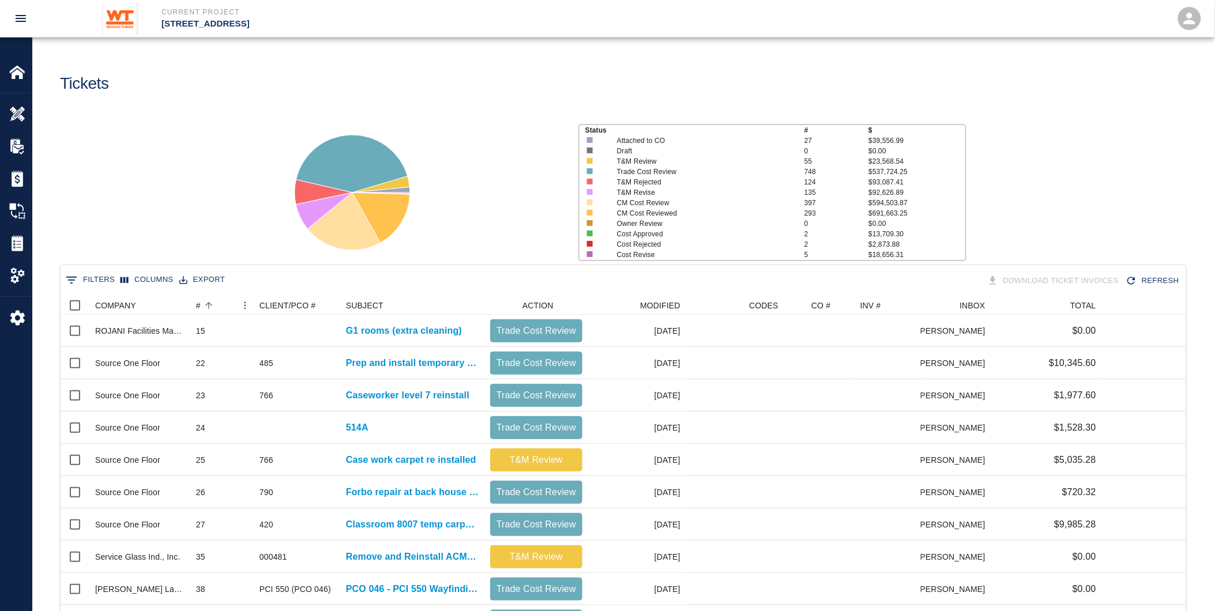
click at [233, 201] on div "Status # $ Attached to CO 27 $39,556.99 Draft 0 $0.00 T&M Review 55 $23,568.54 …" at bounding box center [618, 187] width 1191 height 153
click at [205, 304] on icon "Sort" at bounding box center [208, 305] width 10 height 10
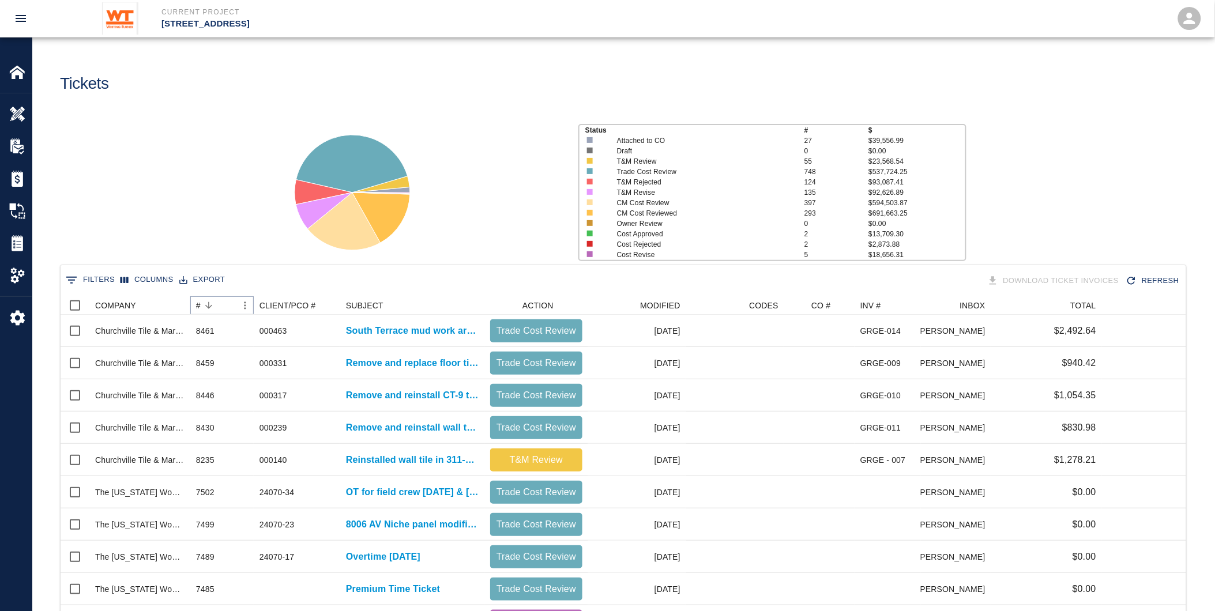
click at [205, 304] on icon "Sort" at bounding box center [208, 305] width 10 height 10
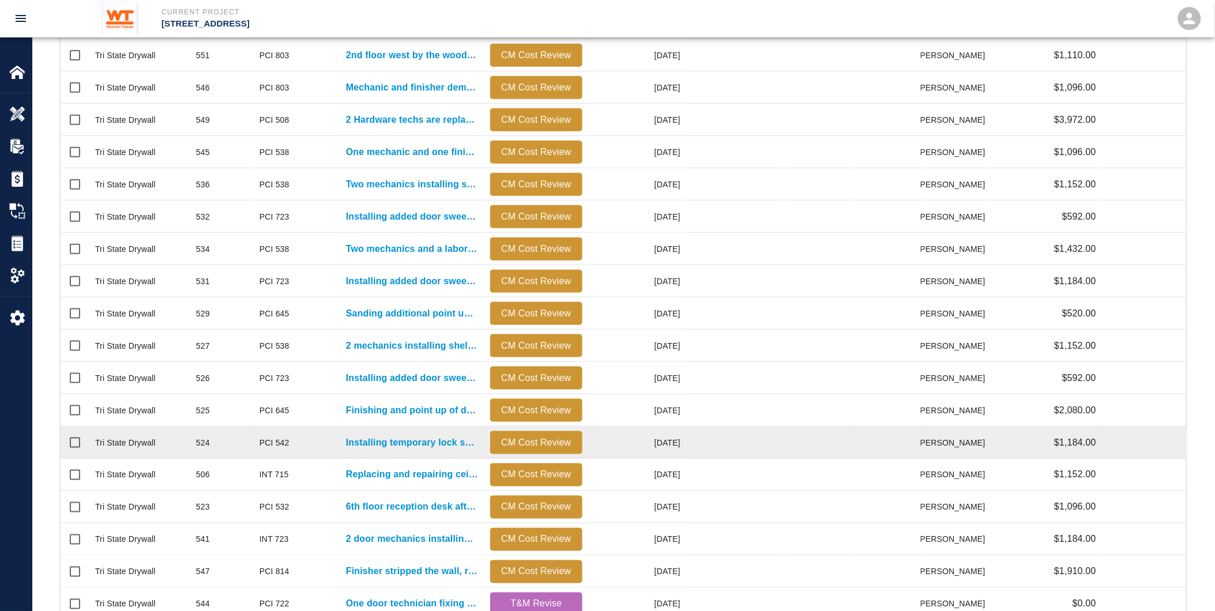
scroll to position [408, 0]
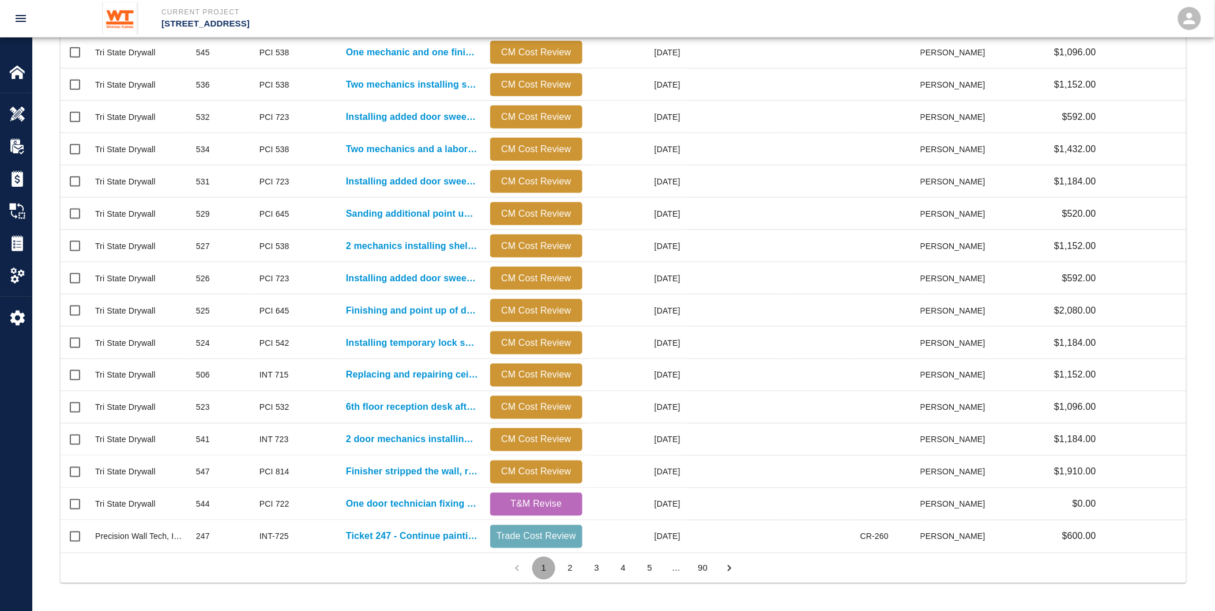
click at [539, 568] on button "1" at bounding box center [543, 568] width 23 height 23
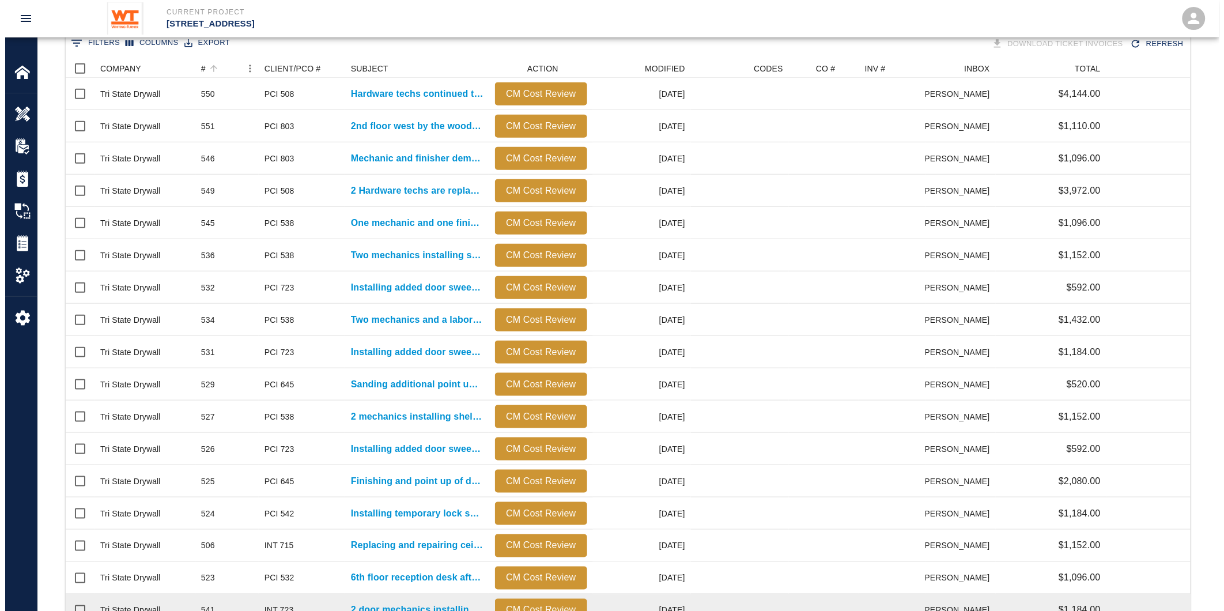
scroll to position [0, 0]
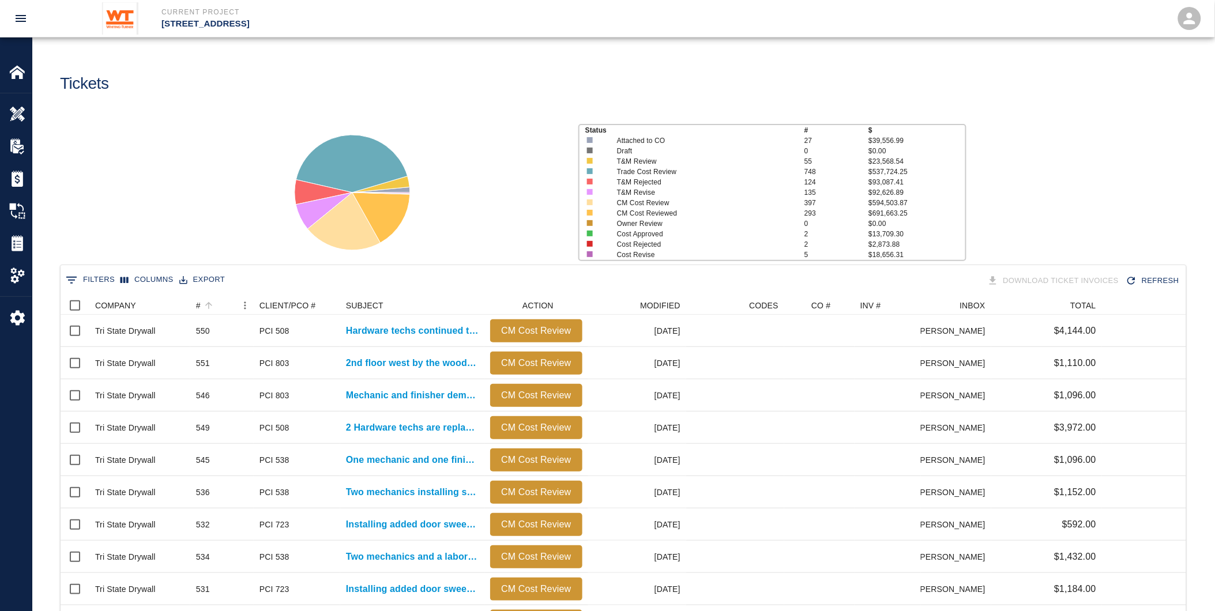
click at [84, 280] on button "0 Filters" at bounding box center [90, 280] width 55 height 18
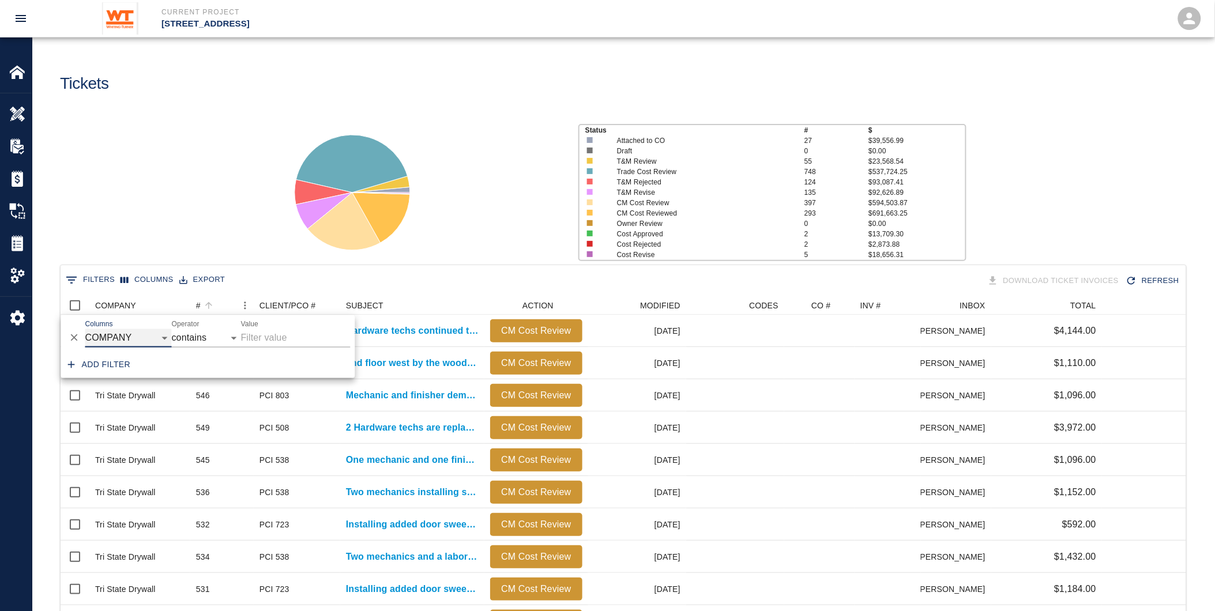
click at [122, 334] on select "COMPANY ID # CLIENT/PCO # SUBJECT DESCRIPTION ACTION WORK MODIFIED CREATED CODE…" at bounding box center [128, 338] width 86 height 18
click at [85, 329] on select "COMPANY ID # CLIENT/PCO # SUBJECT DESCRIPTION ACTION WORK MODIFIED CREATED CODE…" at bounding box center [128, 338] width 86 height 18
select select "number"
select select "="
click at [252, 332] on input "Value" at bounding box center [296, 338] width 110 height 18
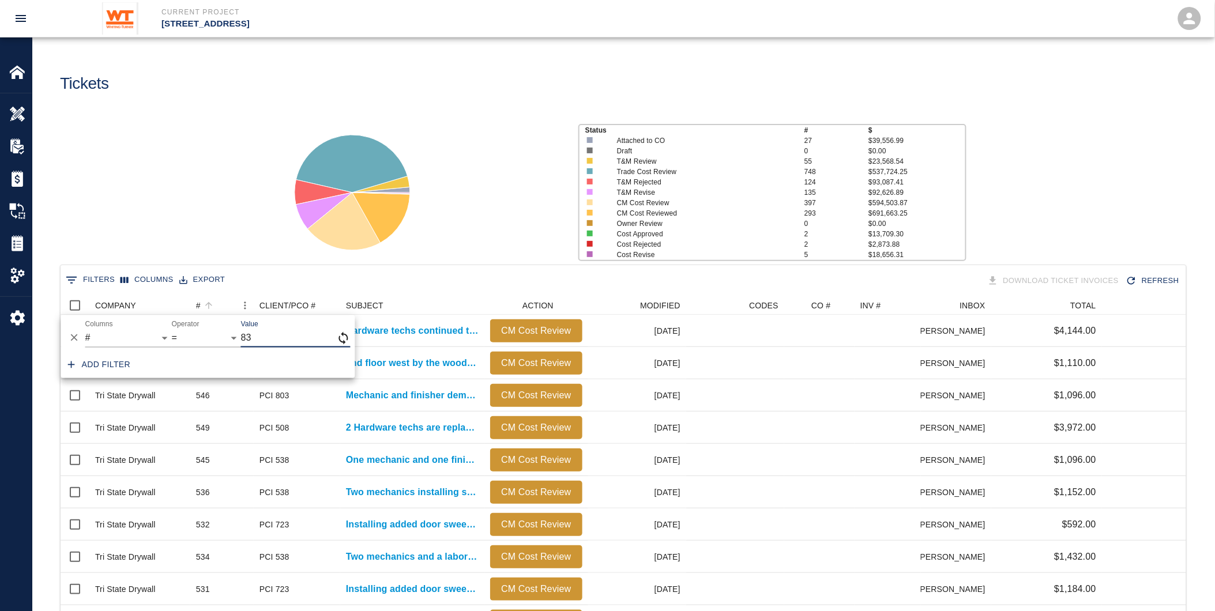
type input "83"
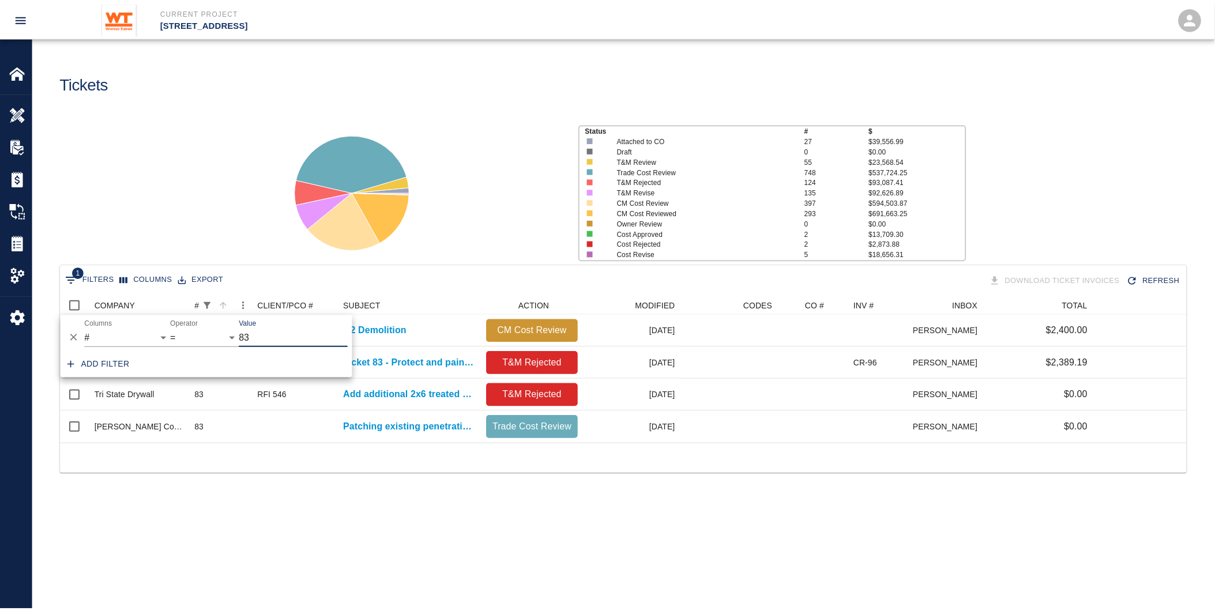
scroll to position [10, 10]
click at [444, 248] on div at bounding box center [423, 187] width 300 height 153
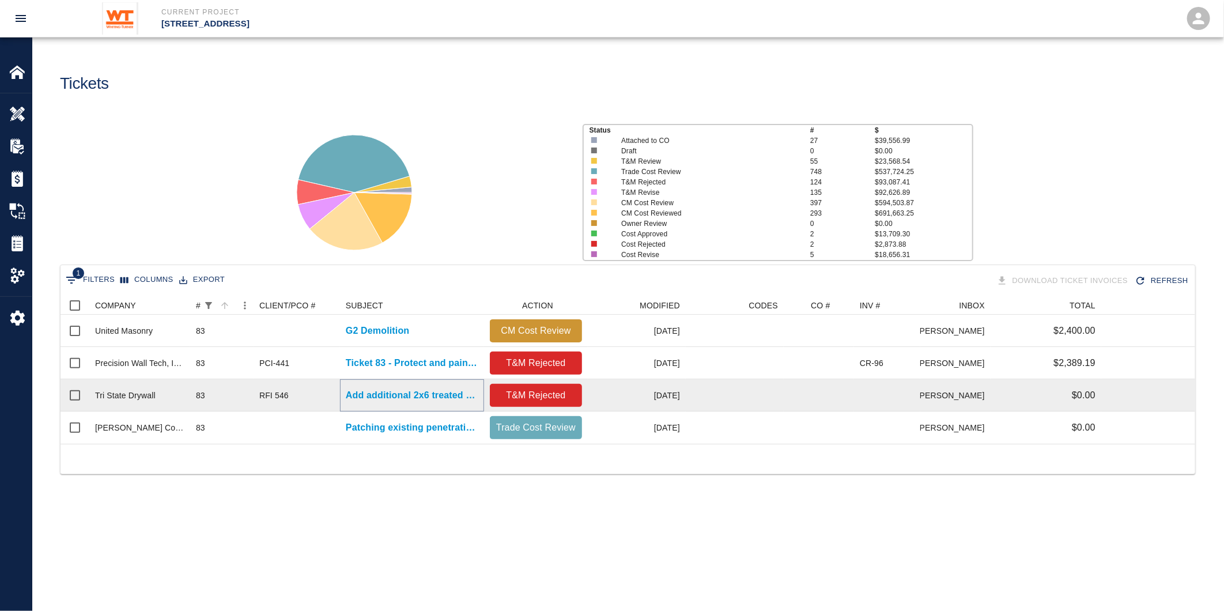
click at [393, 395] on p "Add additional 2x6 treated wood blocking to upper roof and..." at bounding box center [412, 396] width 133 height 14
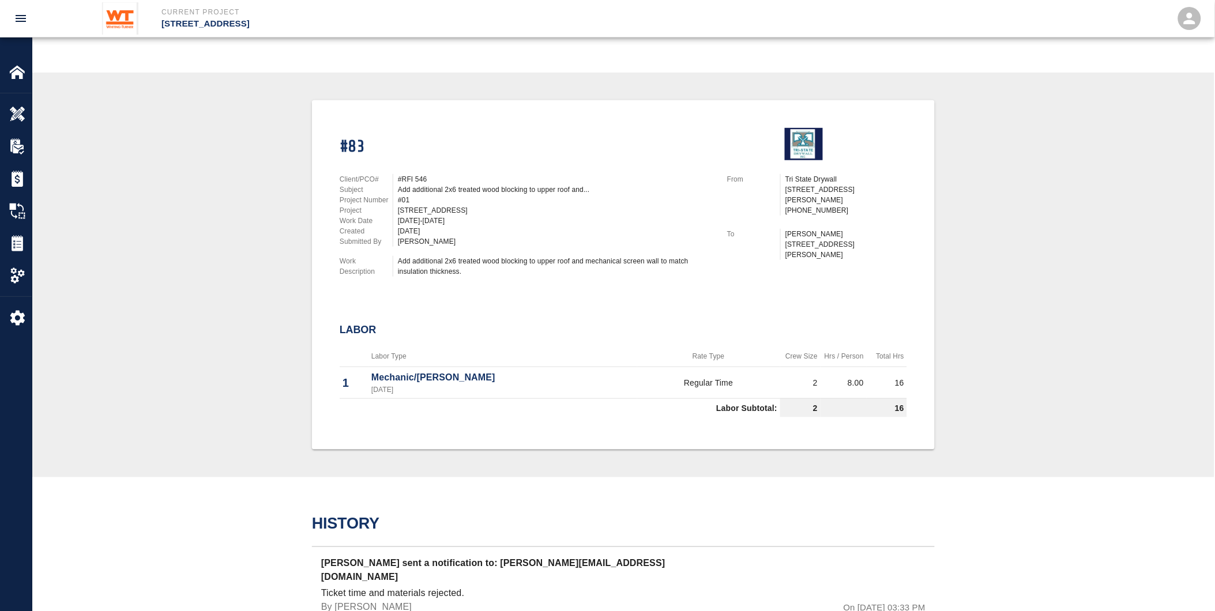
scroll to position [192, 0]
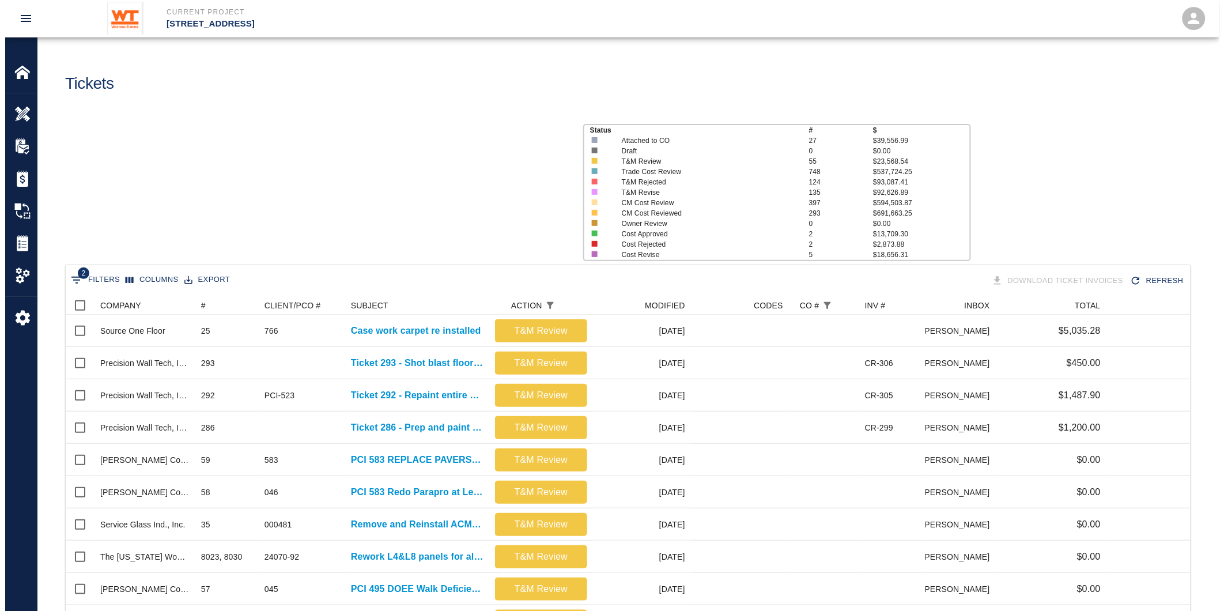
scroll to position [654, 1116]
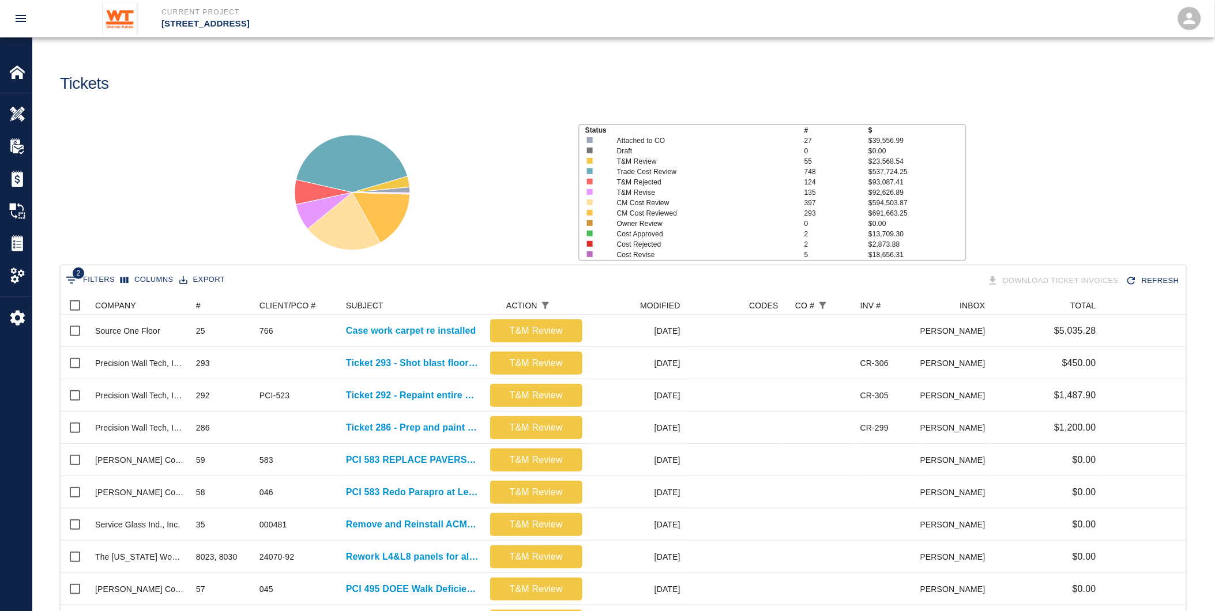
click at [93, 281] on button "2 Filters" at bounding box center [90, 280] width 55 height 18
select select "action_id"
select select "equals"
select select "change_order_number"
select select "isEmpty"
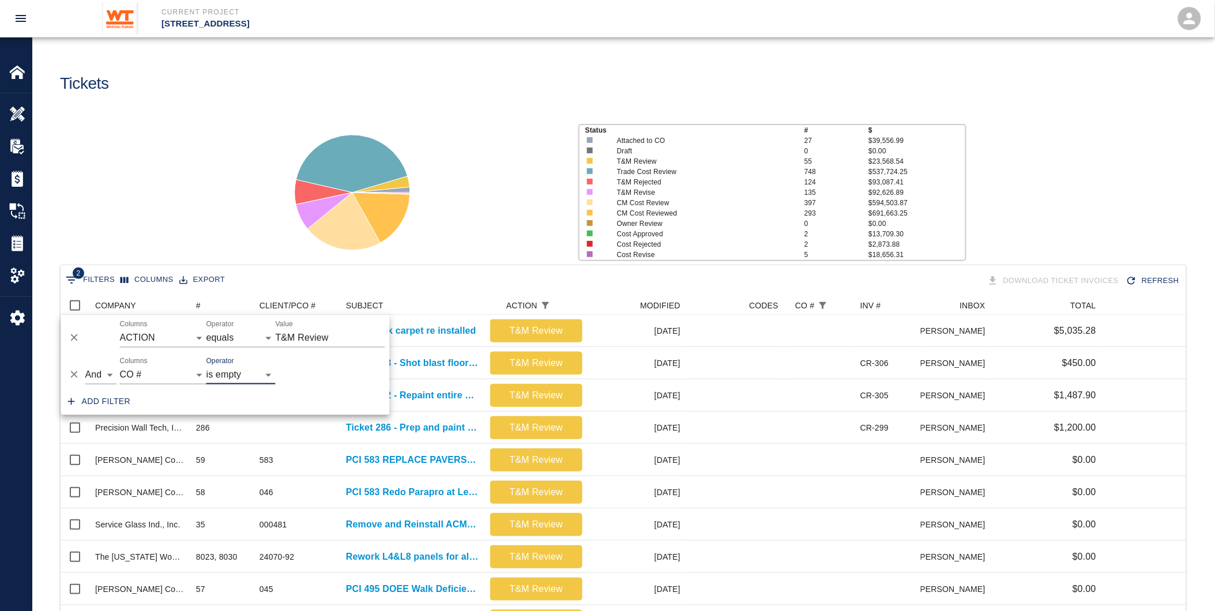
click at [71, 370] on icon "Delete" at bounding box center [75, 375] width 12 height 12
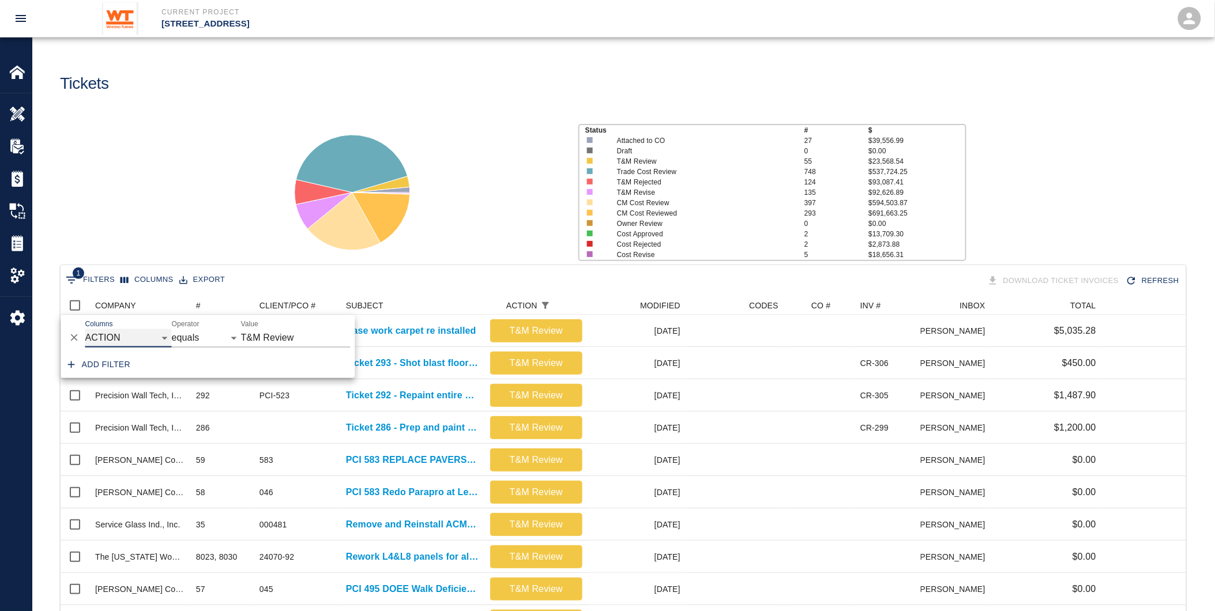
click at [135, 338] on select "COMPANY ID # CLIENT/PCO # SUBJECT DESCRIPTION ACTION WORK MODIFIED CREATED CODE…" at bounding box center [128, 338] width 86 height 18
click at [85, 329] on select "COMPANY ID # CLIENT/PCO # SUBJECT DESCRIPTION ACTION WORK MODIFIED CREATED CODE…" at bounding box center [128, 338] width 86 height 18
select select "number"
select select "="
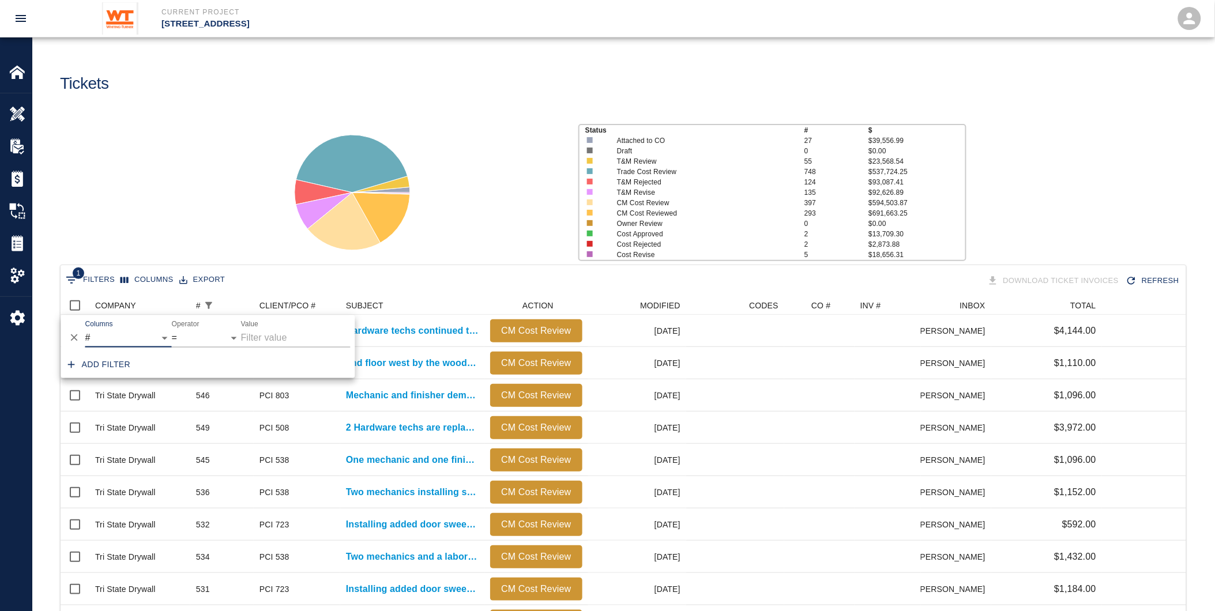
click at [272, 335] on input "T&M Review" at bounding box center [296, 338] width 110 height 18
type input "84"
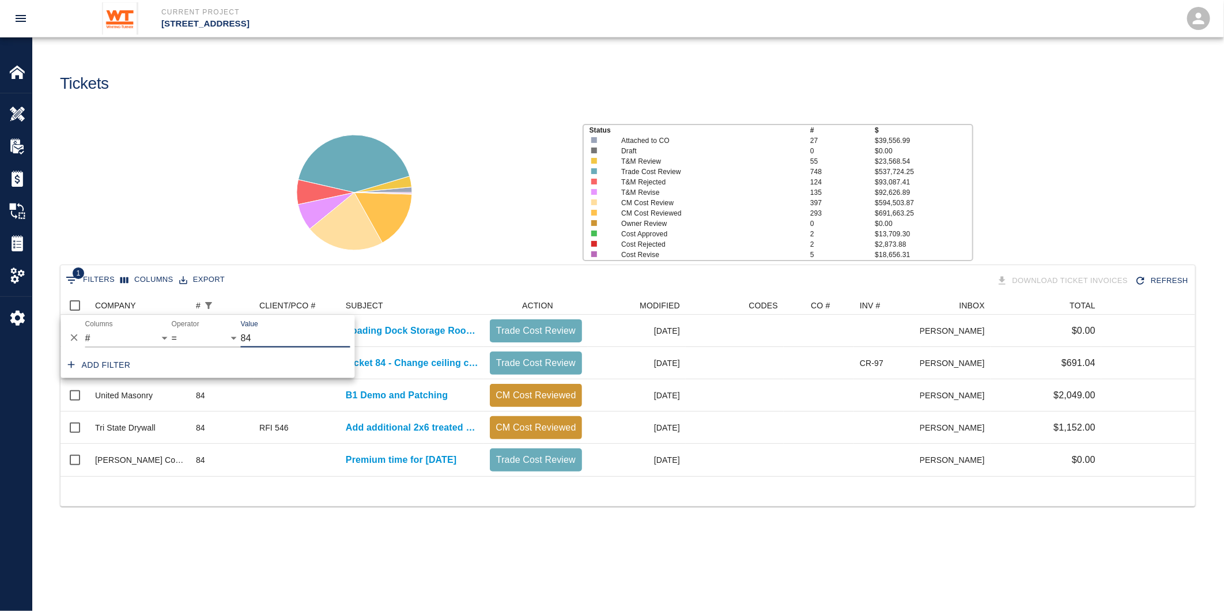
scroll to position [10, 10]
click at [462, 540] on main "Tickets Status # $ Attached to CO 27 $39,556.99 Draft 0 $0.00 T&M Review 55 $23…" at bounding box center [627, 305] width 1191 height 611
